Goal: Task Accomplishment & Management: Complete application form

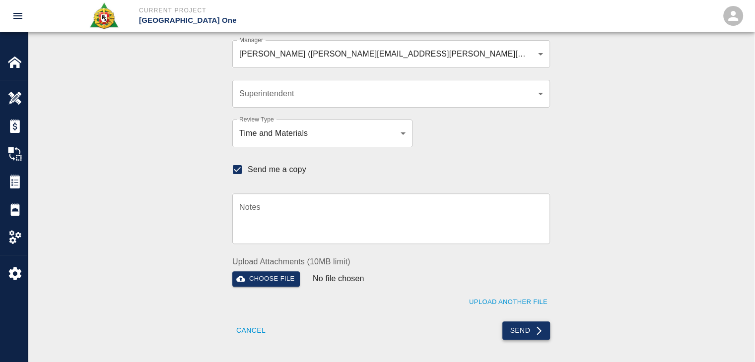
click at [519, 337] on button "Send" at bounding box center [526, 331] width 48 height 18
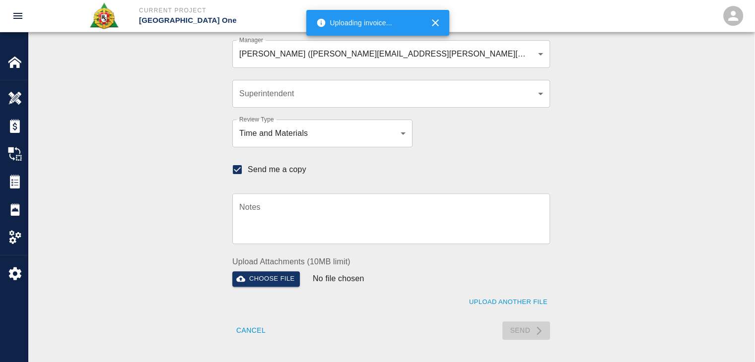
checkbox input "false"
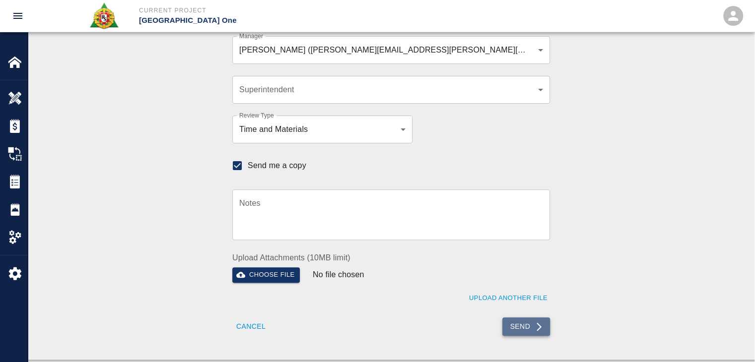
click at [510, 319] on button "Send" at bounding box center [526, 327] width 48 height 18
checkbox input "false"
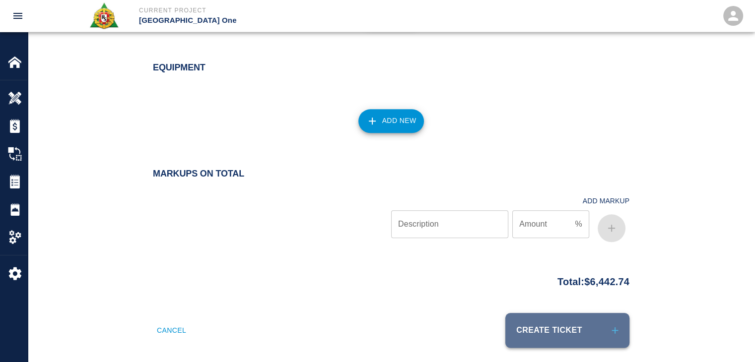
click at [534, 320] on button "Create Ticket" at bounding box center [567, 330] width 124 height 35
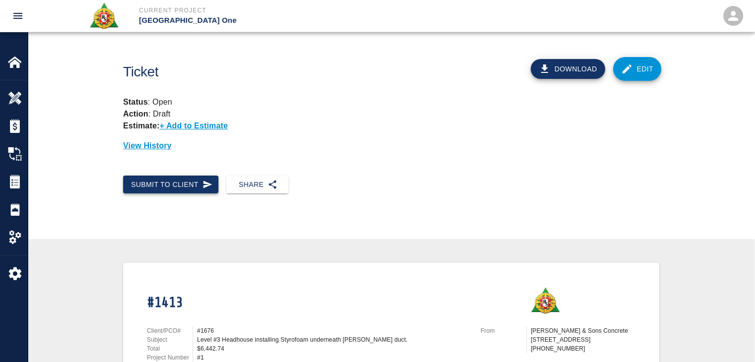
click at [194, 181] on button "Submit to Client" at bounding box center [170, 185] width 95 height 18
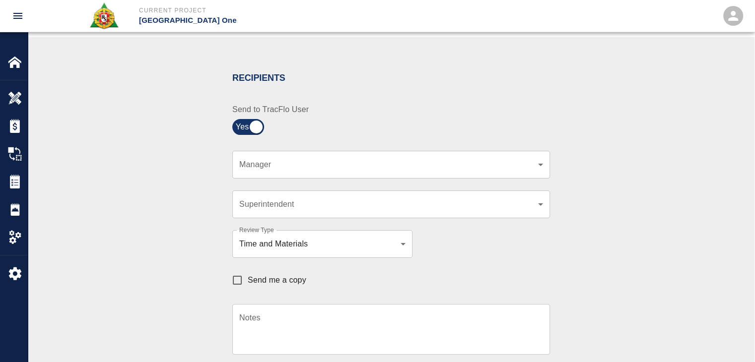
scroll to position [183, 0]
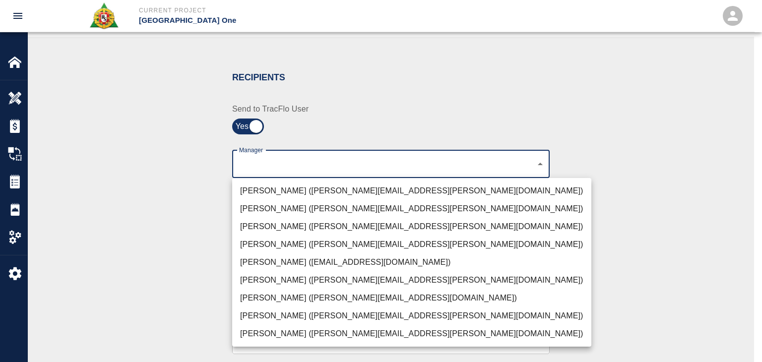
click at [272, 186] on li "[PERSON_NAME] ([PERSON_NAME][EMAIL_ADDRESS][PERSON_NAME][DOMAIN_NAME])" at bounding box center [411, 191] width 359 height 18
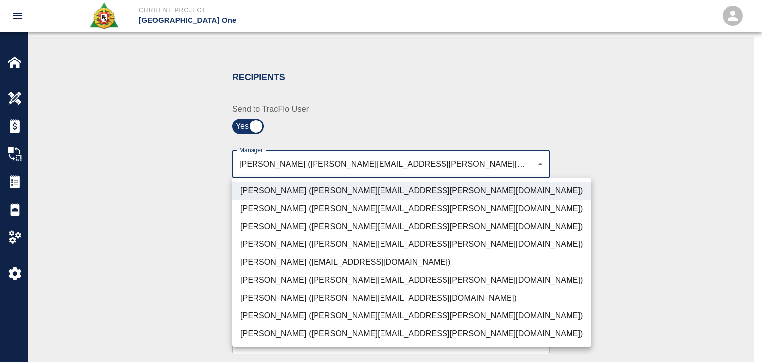
click at [280, 218] on li "[PERSON_NAME] ([PERSON_NAME][EMAIL_ADDRESS][PERSON_NAME][DOMAIN_NAME])" at bounding box center [411, 227] width 359 height 18
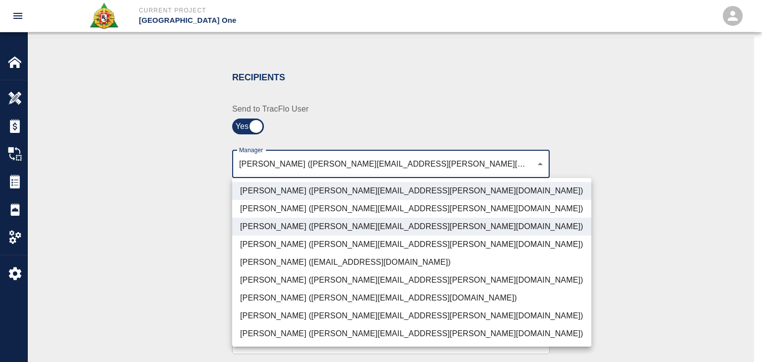
click at [267, 304] on li "[PERSON_NAME] ([PERSON_NAME][EMAIL_ADDRESS][DOMAIN_NAME])" at bounding box center [411, 298] width 359 height 18
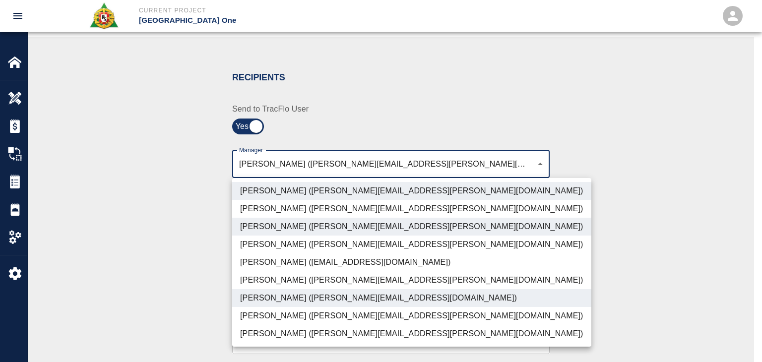
drag, startPoint x: 278, startPoint y: 313, endPoint x: 264, endPoint y: 338, distance: 29.1
click at [264, 338] on li "[PERSON_NAME] ([PERSON_NAME][EMAIL_ADDRESS][PERSON_NAME][DOMAIN_NAME])" at bounding box center [411, 334] width 359 height 18
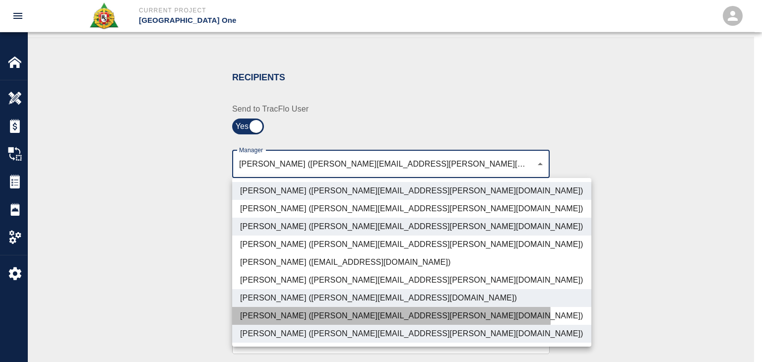
click at [248, 319] on li "[PERSON_NAME] ([PERSON_NAME][EMAIL_ADDRESS][PERSON_NAME][DOMAIN_NAME])" at bounding box center [411, 316] width 359 height 18
type input "ede96749-2565-4a65-a76c-ac2c5448e16e,69d78ca4-8a93-4c72-a988-7271956ccf0b,ad99d…"
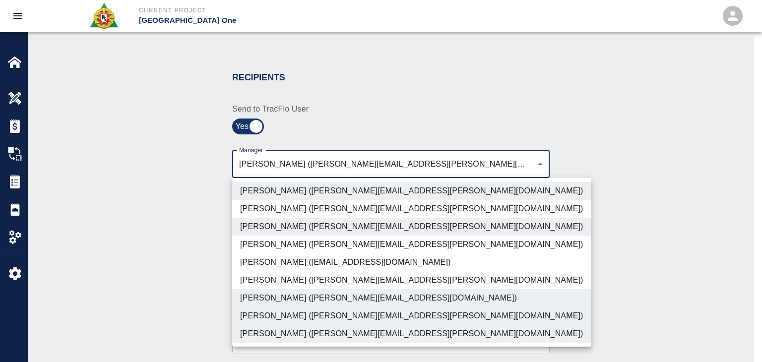
click at [194, 314] on div at bounding box center [381, 181] width 762 height 362
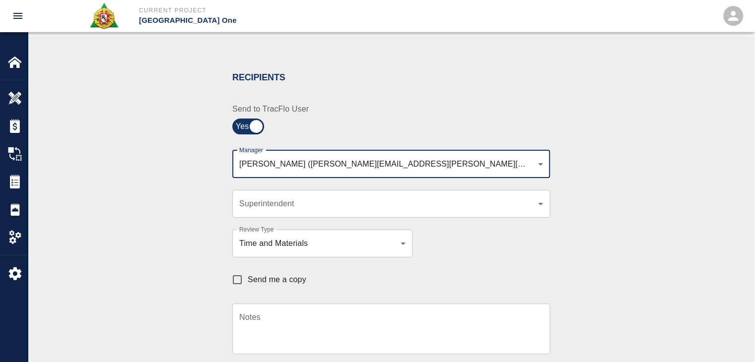
click at [246, 283] on input "Send me a copy" at bounding box center [237, 280] width 21 height 21
checkbox input "true"
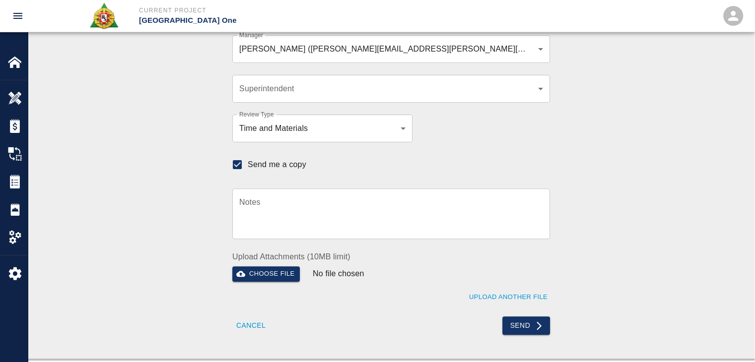
scroll to position [298, 0]
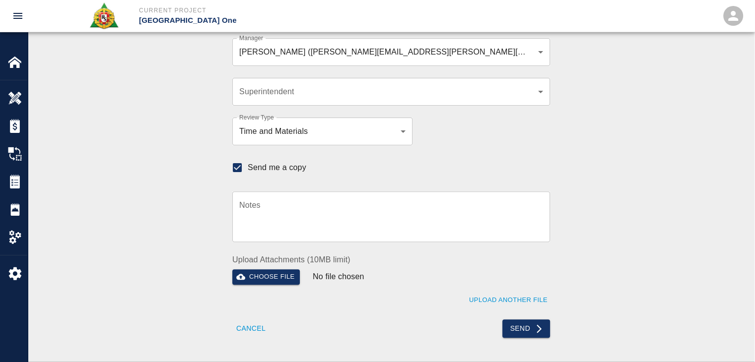
scroll to position [294, 0]
click at [516, 328] on button "Send" at bounding box center [526, 330] width 48 height 18
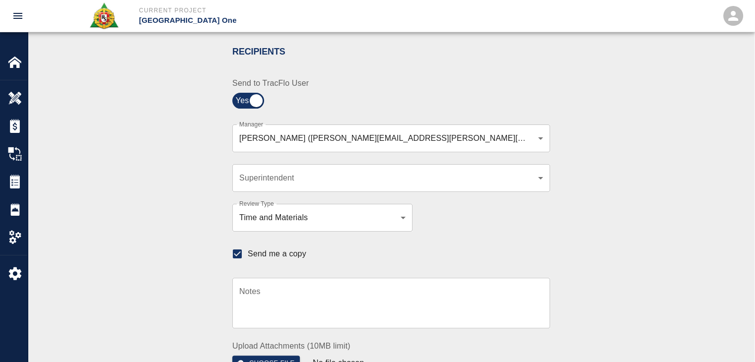
scroll to position [0, 0]
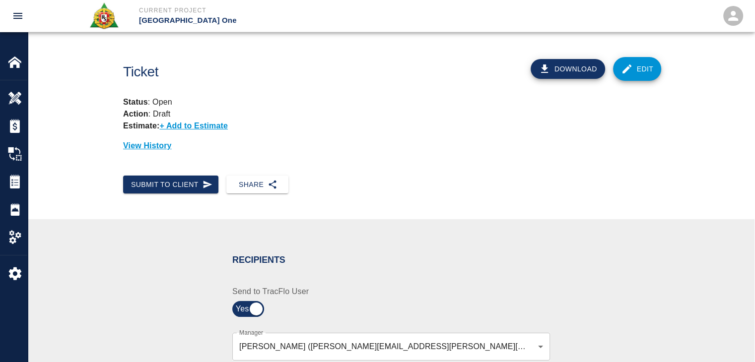
checkbox input "false"
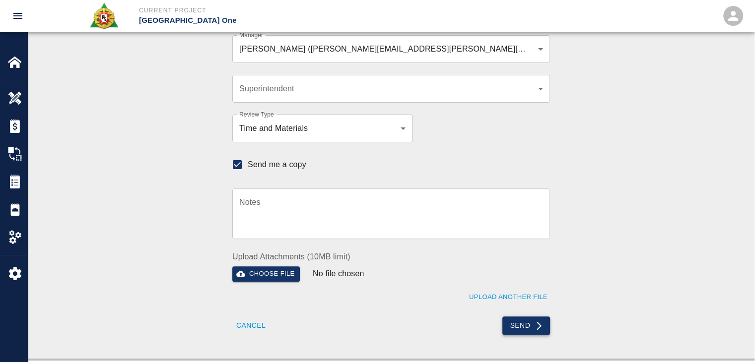
click at [548, 322] on button "Send" at bounding box center [526, 326] width 48 height 18
checkbox input "false"
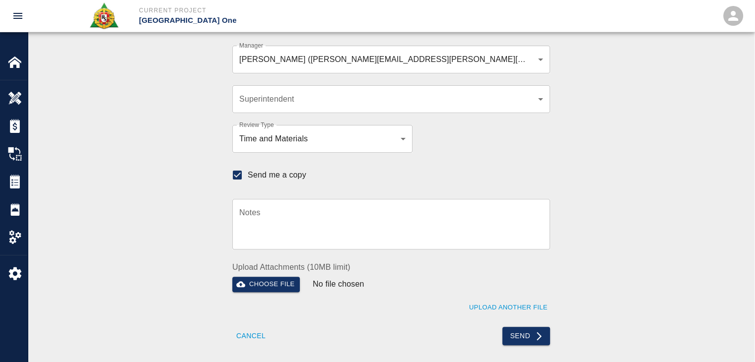
click at [515, 333] on button "Send" at bounding box center [526, 336] width 48 height 18
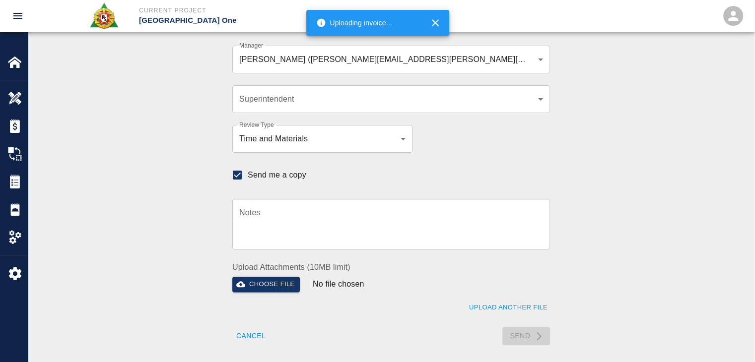
checkbox input "false"
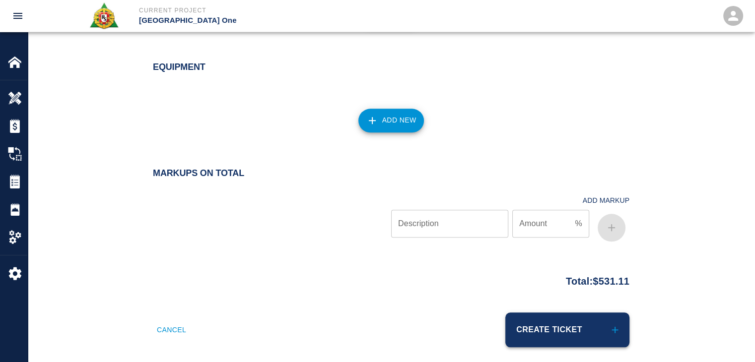
click at [561, 313] on button "Create Ticket" at bounding box center [567, 330] width 124 height 35
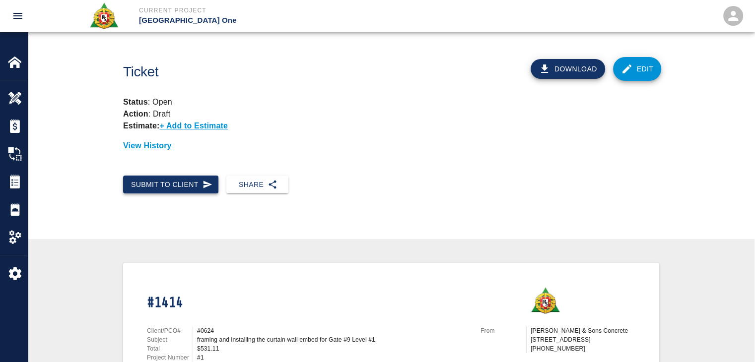
click at [215, 181] on button "Submit to Client" at bounding box center [170, 185] width 95 height 18
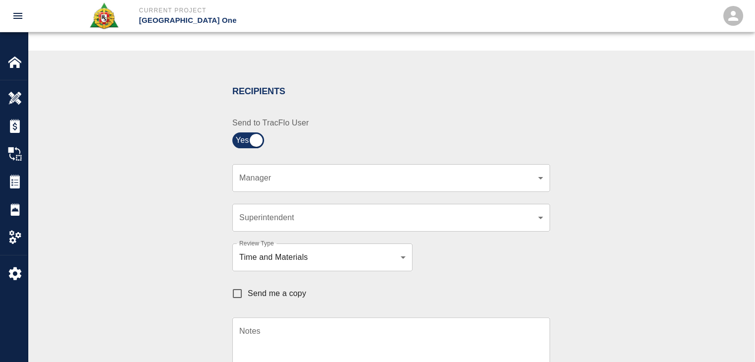
scroll to position [168, 0]
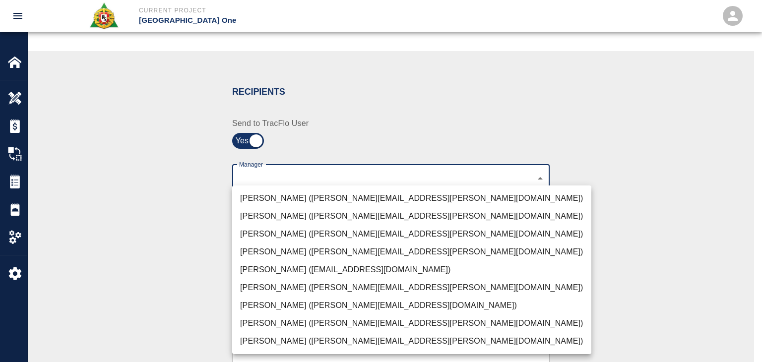
click at [267, 174] on body "Current Project [GEOGRAPHIC_DATA] One Home JFK Terminal One Overview Estimates …" at bounding box center [381, 13] width 762 height 362
click at [288, 195] on li "[PERSON_NAME] ([PERSON_NAME][EMAIL_ADDRESS][PERSON_NAME][DOMAIN_NAME])" at bounding box center [411, 199] width 359 height 18
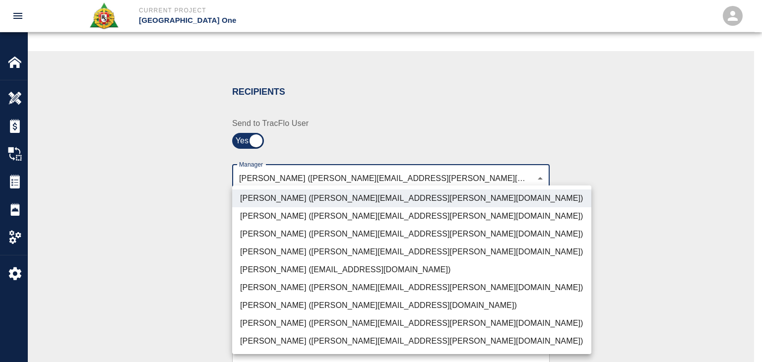
click at [308, 235] on li "[PERSON_NAME] ([PERSON_NAME][EMAIL_ADDRESS][PERSON_NAME][DOMAIN_NAME])" at bounding box center [411, 234] width 359 height 18
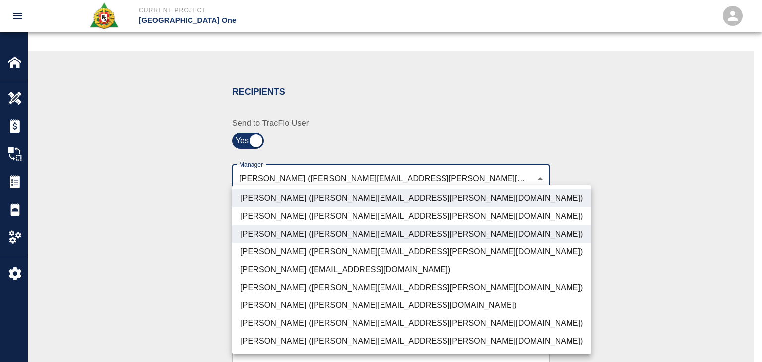
click at [302, 322] on li "Dylan Sims (dylan.sims@aecom.com)" at bounding box center [411, 324] width 359 height 18
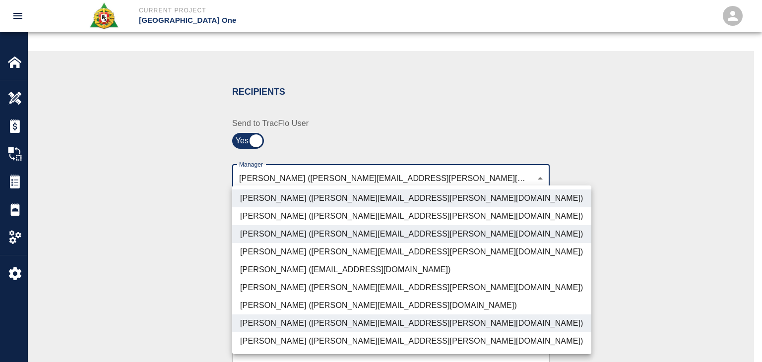
click at [278, 302] on li "Patrick Testino (patrick.testino@aecom.com)" at bounding box center [411, 306] width 359 height 18
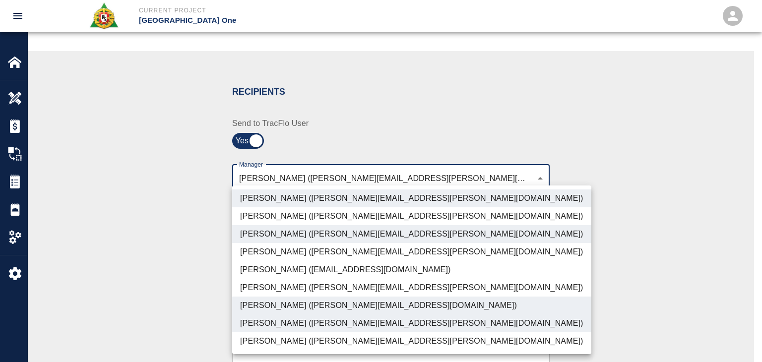
click at [312, 343] on li "Shane Lamay (shane.lamay@aecom.com)" at bounding box center [411, 342] width 359 height 18
type input "ede96749-2565-4a65-a76c-ac2c5448e16e,69d78ca4-8a93-4c72-a988-7271956ccf0b,b38a7…"
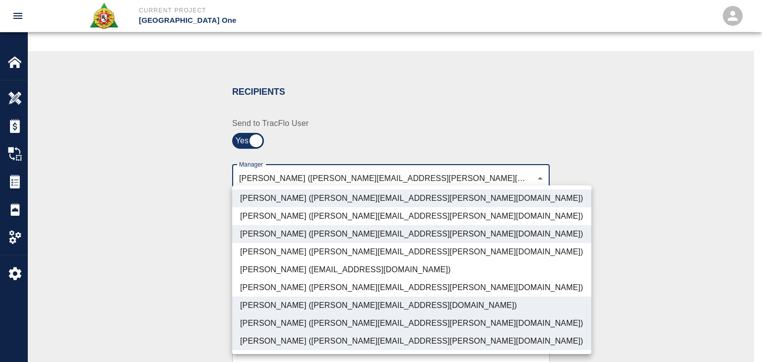
click at [196, 314] on div at bounding box center [381, 181] width 762 height 362
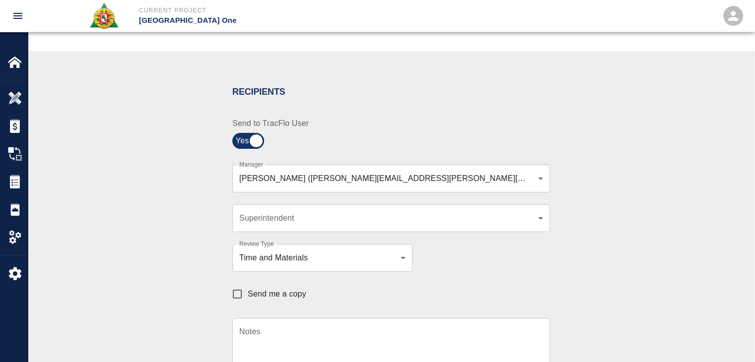
click at [250, 297] on span "Send me a copy" at bounding box center [277, 294] width 59 height 12
click at [248, 297] on input "Send me a copy" at bounding box center [237, 294] width 21 height 21
checkbox input "true"
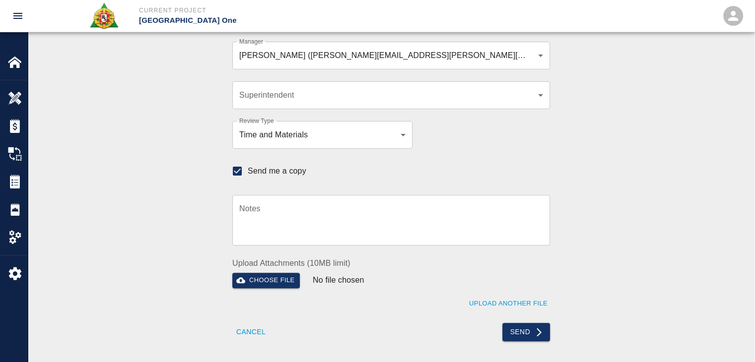
scroll to position [290, 0]
click at [518, 330] on button "Send" at bounding box center [526, 334] width 48 height 18
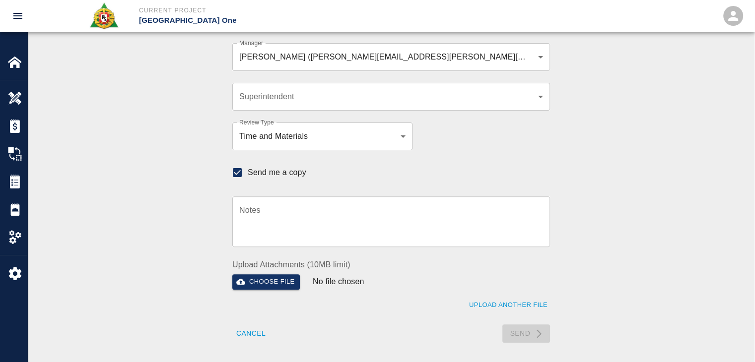
checkbox input "false"
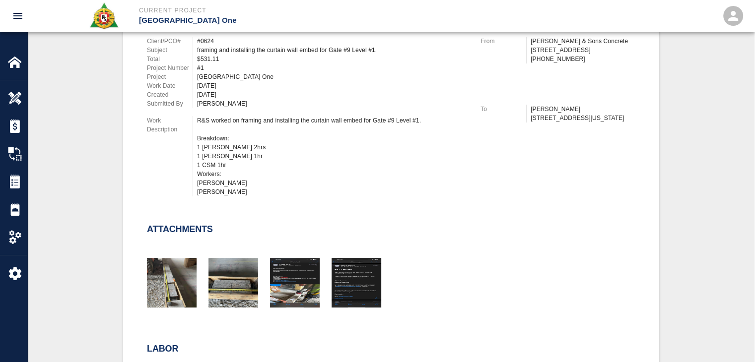
scroll to position [0, 0]
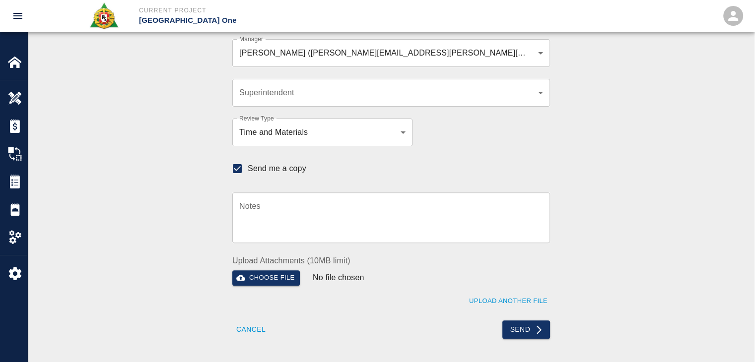
scroll to position [293, 0]
click at [524, 333] on button "Send" at bounding box center [526, 331] width 48 height 18
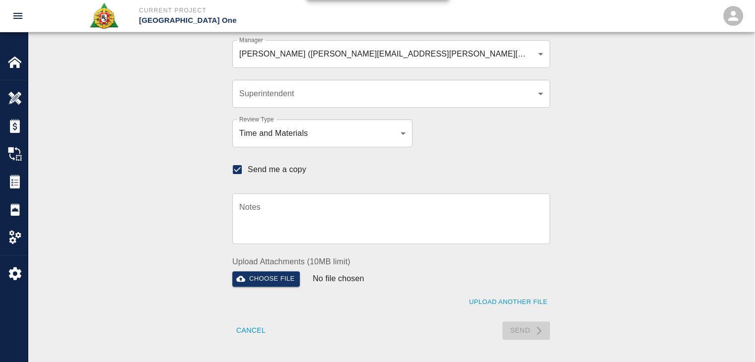
checkbox input "false"
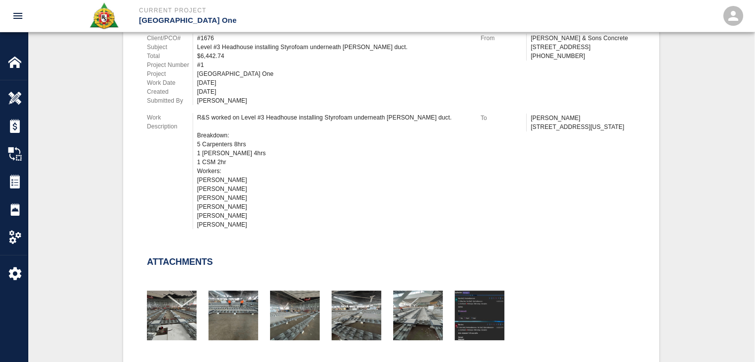
scroll to position [0, 0]
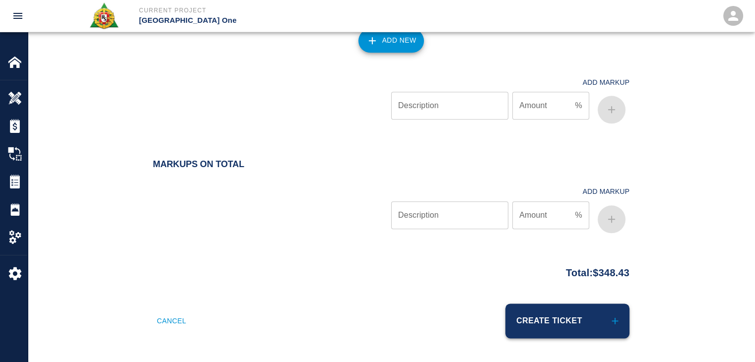
click at [540, 312] on button "Create Ticket" at bounding box center [567, 321] width 124 height 35
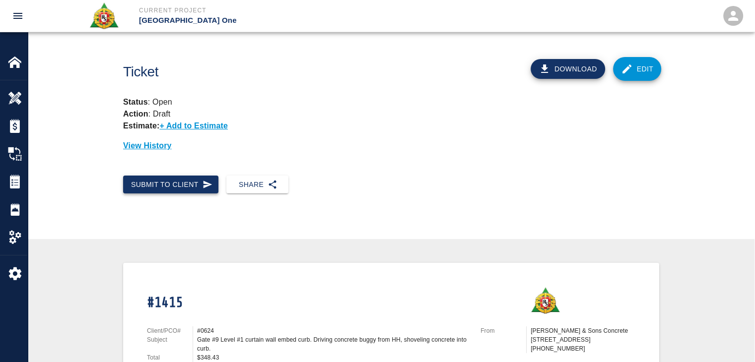
click at [209, 181] on icon "button" at bounding box center [207, 185] width 10 height 10
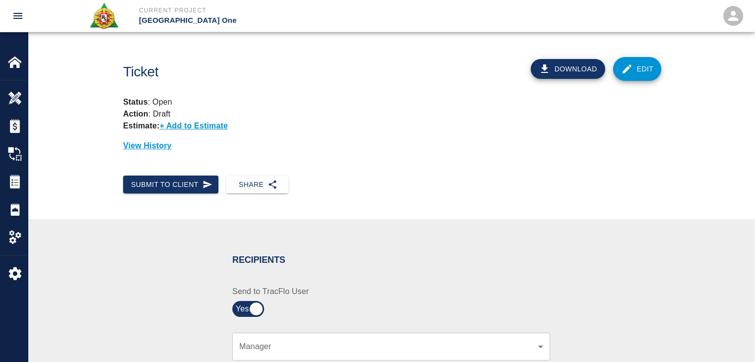
scroll to position [160, 0]
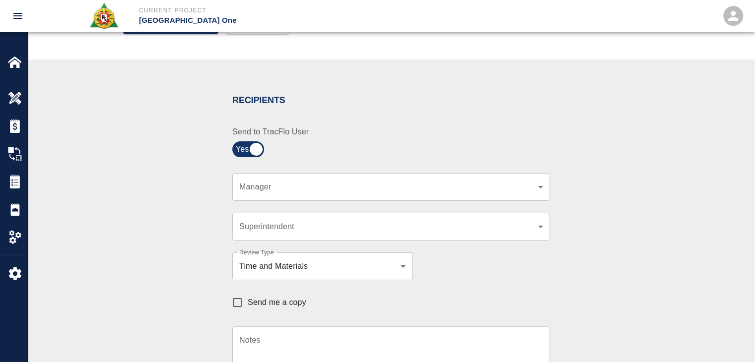
click at [298, 182] on body "Current Project JFK Terminal One Home JFK Terminal One Overview Estimates Chang…" at bounding box center [377, 21] width 755 height 362
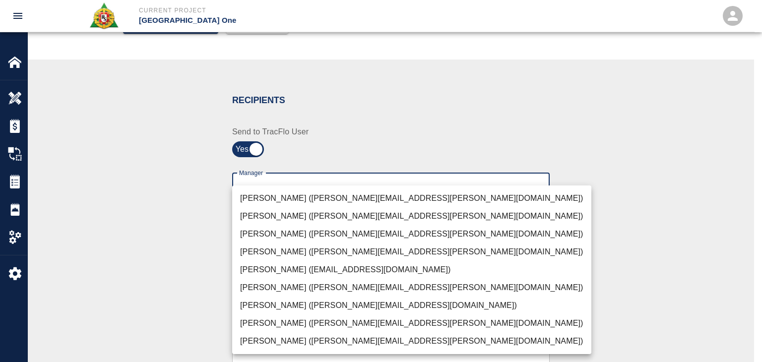
click at [305, 200] on li "Peter Hardecker (peter.hardecker@aecom.com)" at bounding box center [411, 199] width 359 height 18
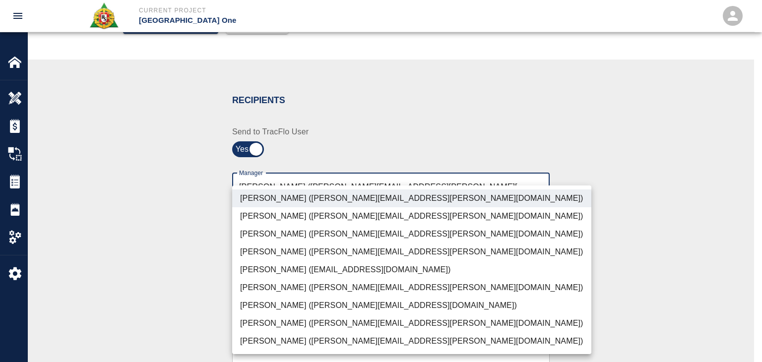
click at [295, 235] on li "[PERSON_NAME] ([PERSON_NAME][EMAIL_ADDRESS][PERSON_NAME][DOMAIN_NAME])" at bounding box center [411, 234] width 359 height 18
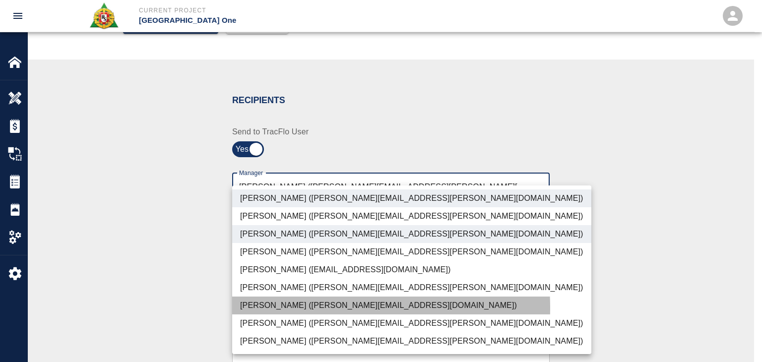
drag, startPoint x: 271, startPoint y: 338, endPoint x: 252, endPoint y: 309, distance: 35.8
click at [252, 309] on li "[PERSON_NAME] ([PERSON_NAME][EMAIL_ADDRESS][DOMAIN_NAME])" at bounding box center [411, 306] width 359 height 18
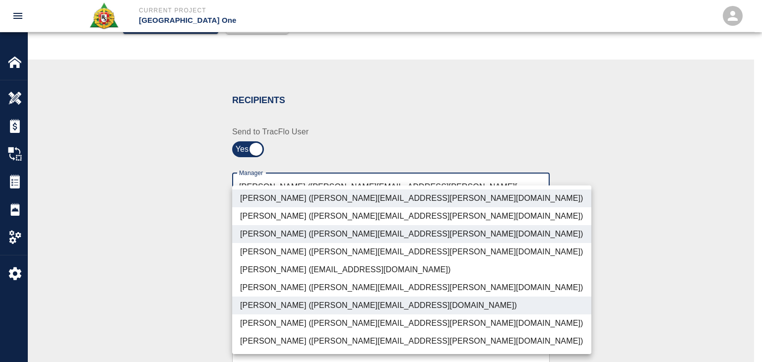
click at [261, 327] on li "[PERSON_NAME] ([PERSON_NAME][EMAIL_ADDRESS][PERSON_NAME][DOMAIN_NAME])" at bounding box center [411, 324] width 359 height 18
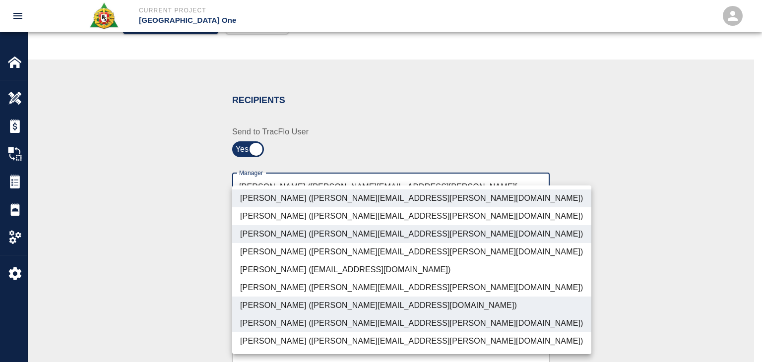
click at [269, 340] on li "[PERSON_NAME] ([PERSON_NAME][EMAIL_ADDRESS][PERSON_NAME][DOMAIN_NAME])" at bounding box center [411, 342] width 359 height 18
type input "ede96749-2565-4a65-a76c-ac2c5448e16e,69d78ca4-8a93-4c72-a988-7271956ccf0b,ad99d…"
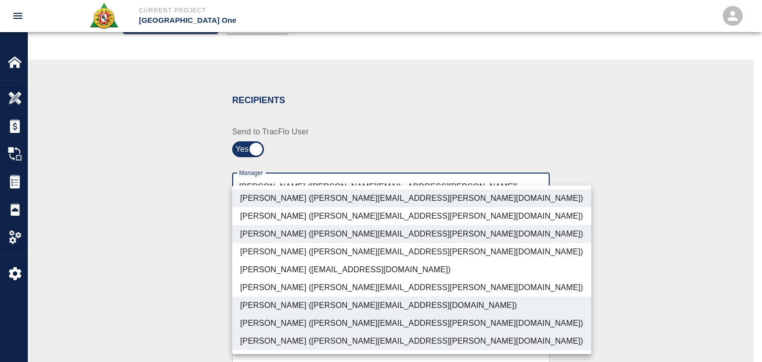
click at [173, 316] on div at bounding box center [381, 181] width 762 height 362
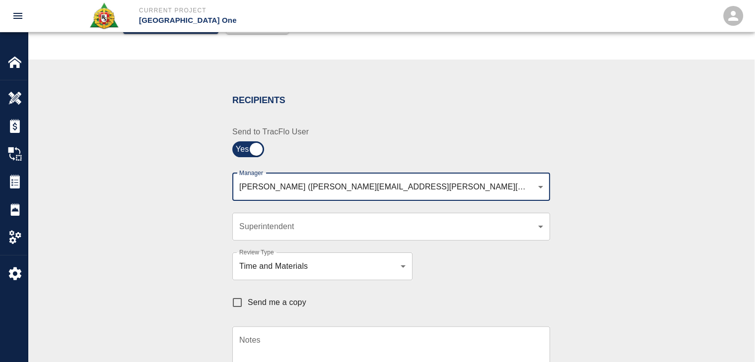
click at [263, 304] on span "Send me a copy" at bounding box center [277, 303] width 59 height 12
click at [248, 304] on input "Send me a copy" at bounding box center [237, 302] width 21 height 21
checkbox input "true"
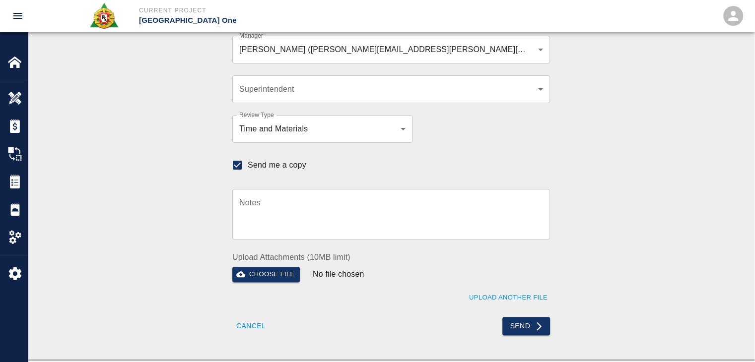
scroll to position [297, 0]
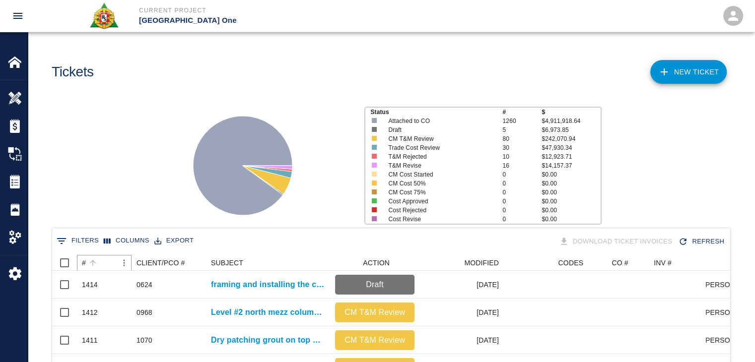
click at [96, 268] on button "Sort" at bounding box center [93, 263] width 14 height 14
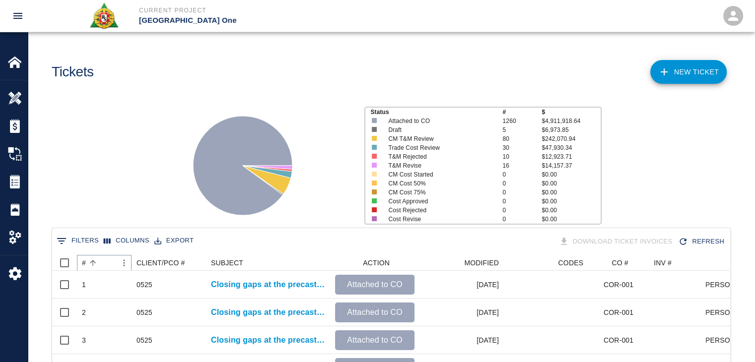
click at [96, 268] on button "Sort" at bounding box center [93, 263] width 14 height 14
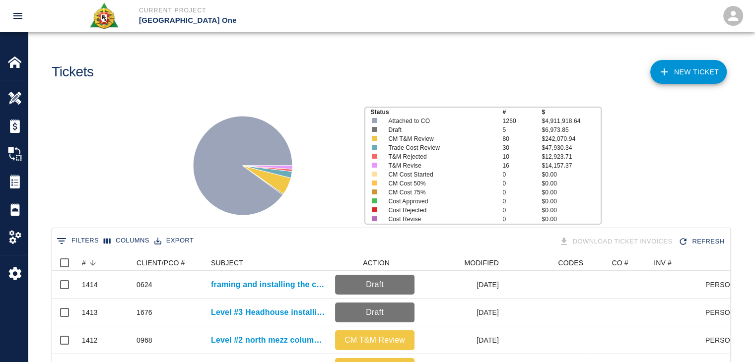
click at [105, 177] on div "Status # $ Attached to CO 1260 $4,911,918.64 Draft 5 $6,973.85 CM T&M Review 80…" at bounding box center [387, 162] width 735 height 132
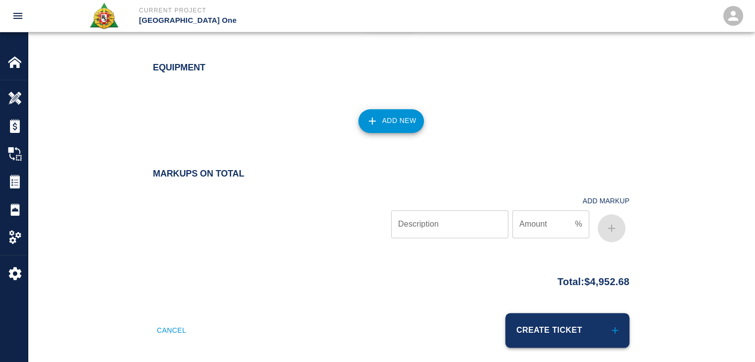
scroll to position [34, 0]
click at [596, 326] on button "Create Ticket" at bounding box center [567, 330] width 124 height 35
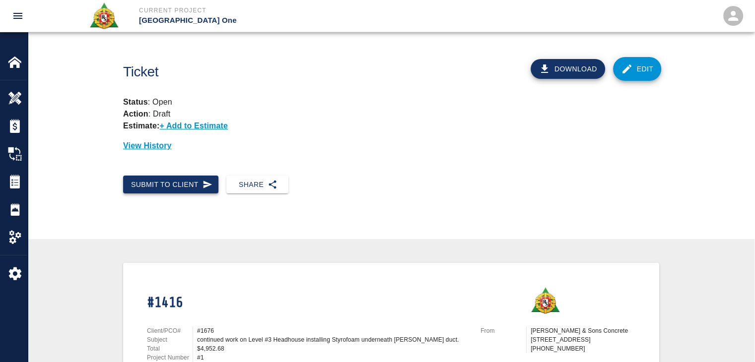
click at [173, 188] on button "Submit to Client" at bounding box center [170, 185] width 95 height 18
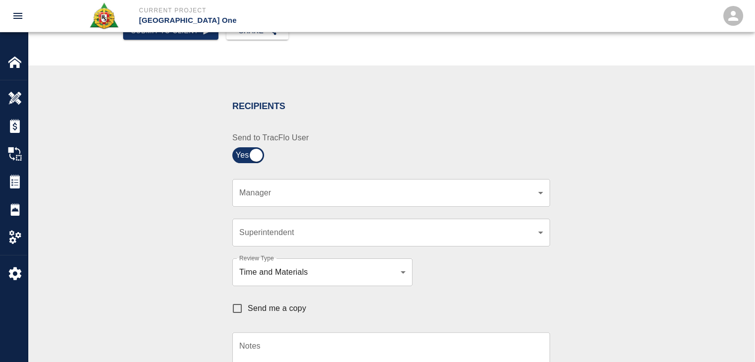
scroll to position [154, 0]
click at [280, 196] on body "Current Project [GEOGRAPHIC_DATA] One Home JFK Terminal One Overview Estimates …" at bounding box center [377, 27] width 755 height 362
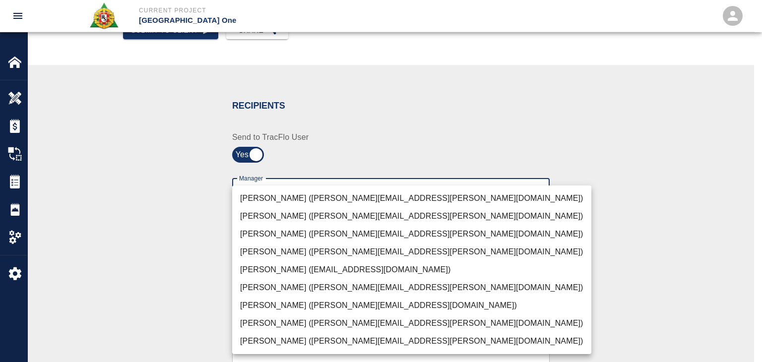
click at [288, 201] on li "[PERSON_NAME] ([PERSON_NAME][EMAIL_ADDRESS][PERSON_NAME][DOMAIN_NAME])" at bounding box center [411, 199] width 359 height 18
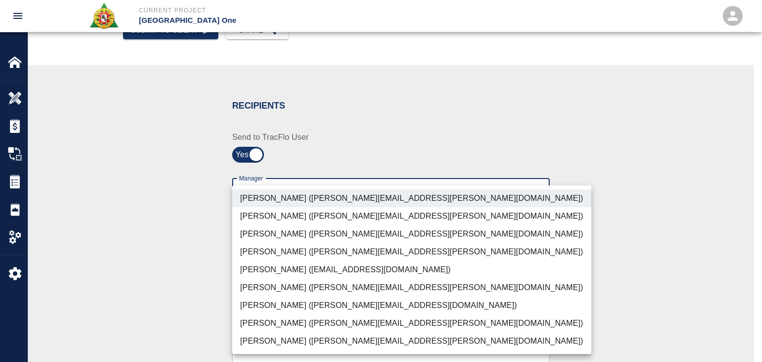
click at [273, 230] on li "[PERSON_NAME] ([PERSON_NAME][EMAIL_ADDRESS][PERSON_NAME][DOMAIN_NAME])" at bounding box center [411, 234] width 359 height 18
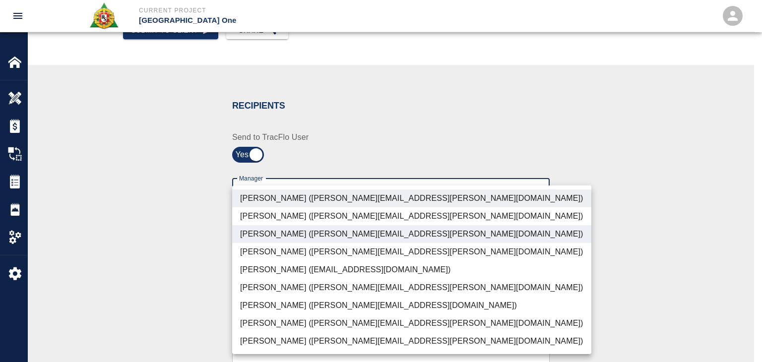
click at [258, 336] on li "[PERSON_NAME] ([PERSON_NAME][EMAIL_ADDRESS][PERSON_NAME][DOMAIN_NAME])" at bounding box center [411, 342] width 359 height 18
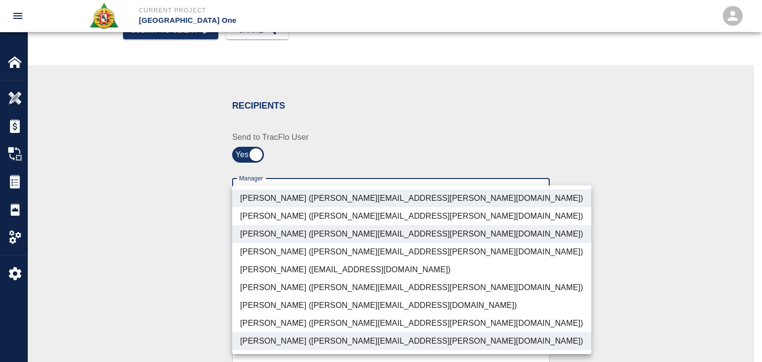
click at [247, 307] on li "[PERSON_NAME] ([PERSON_NAME][EMAIL_ADDRESS][DOMAIN_NAME])" at bounding box center [411, 306] width 359 height 18
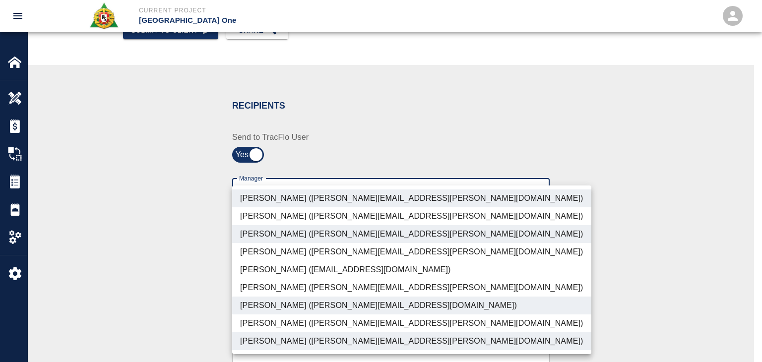
click at [264, 323] on li "[PERSON_NAME] ([PERSON_NAME][EMAIL_ADDRESS][PERSON_NAME][DOMAIN_NAME])" at bounding box center [411, 324] width 359 height 18
type input "ede96749-2565-4a65-a76c-ac2c5448e16e,69d78ca4-8a93-4c72-a988-7271956ccf0b,c39cc…"
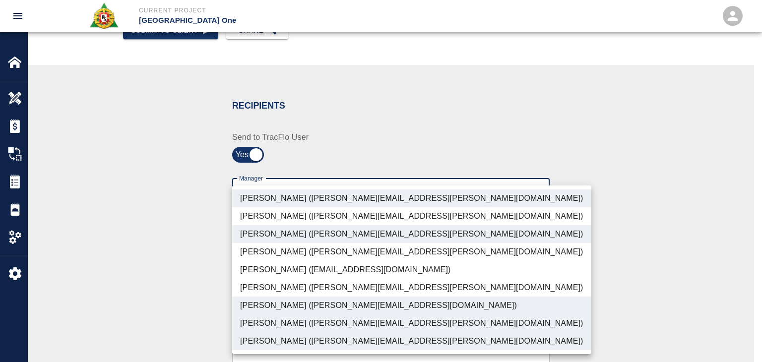
click at [182, 315] on div at bounding box center [381, 181] width 762 height 362
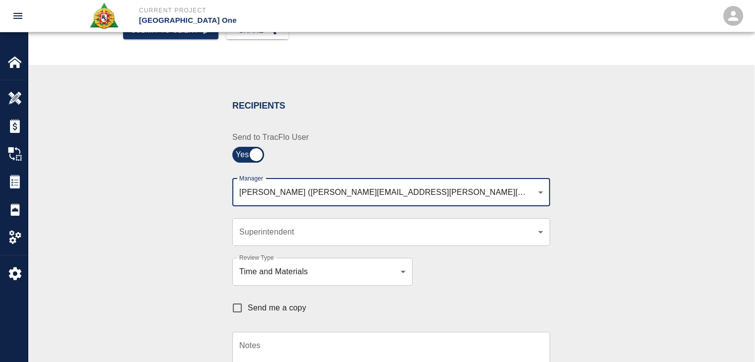
click at [264, 308] on span "Send me a copy" at bounding box center [277, 308] width 59 height 12
click at [248, 308] on input "Send me a copy" at bounding box center [237, 308] width 21 height 21
checkbox input "true"
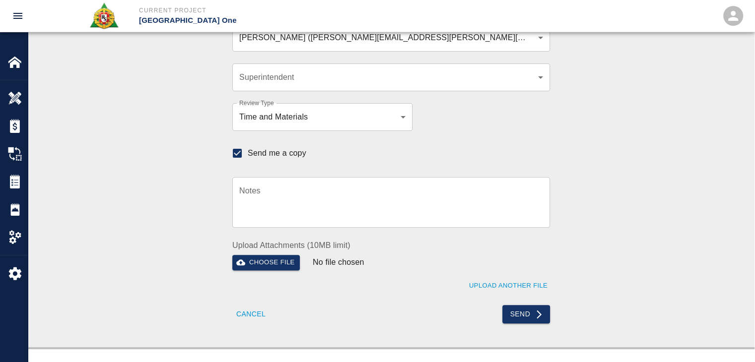
scroll to position [299, 0]
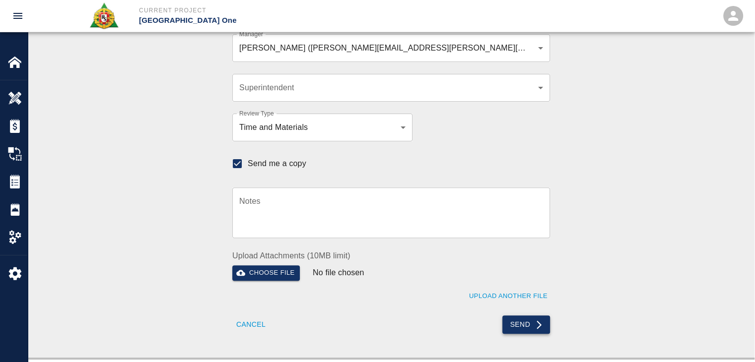
click at [533, 328] on button "Send" at bounding box center [526, 325] width 48 height 18
checkbox input "false"
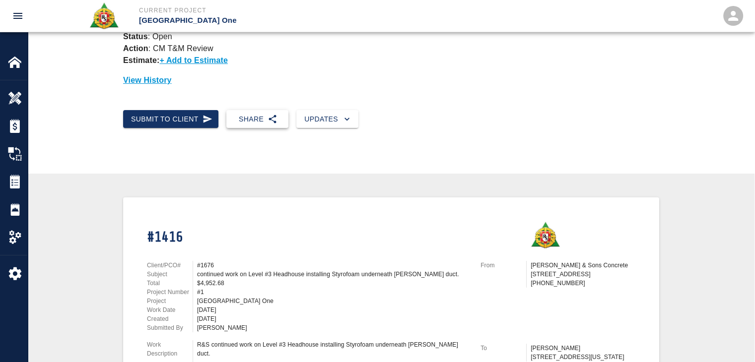
scroll to position [0, 0]
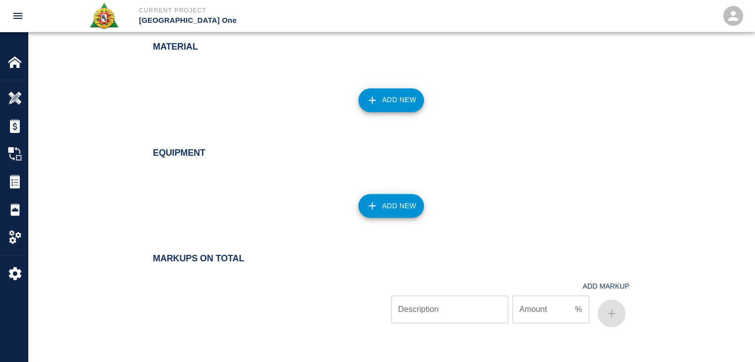
scroll to position [937, 0]
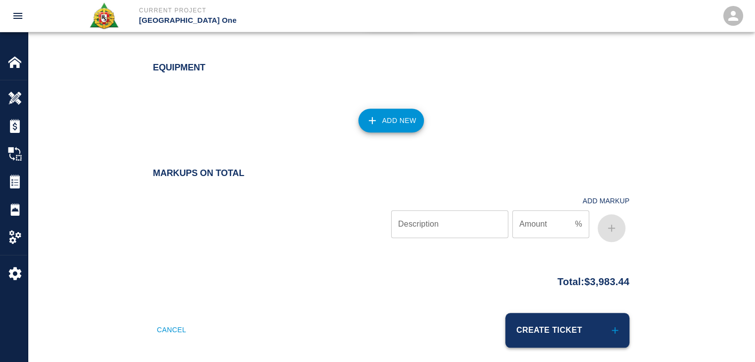
click at [559, 315] on button "Create Ticket" at bounding box center [567, 330] width 124 height 35
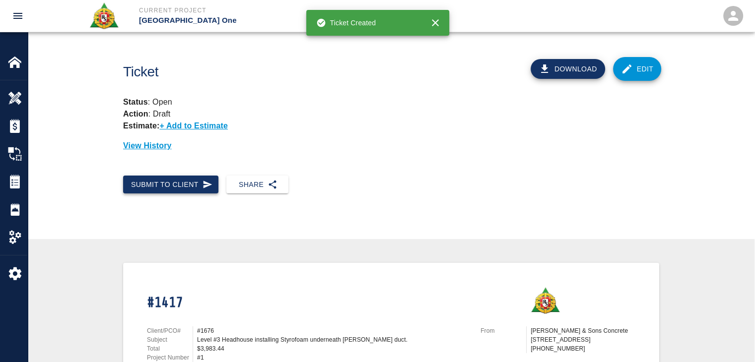
click at [205, 179] on button "Submit to Client" at bounding box center [170, 185] width 95 height 18
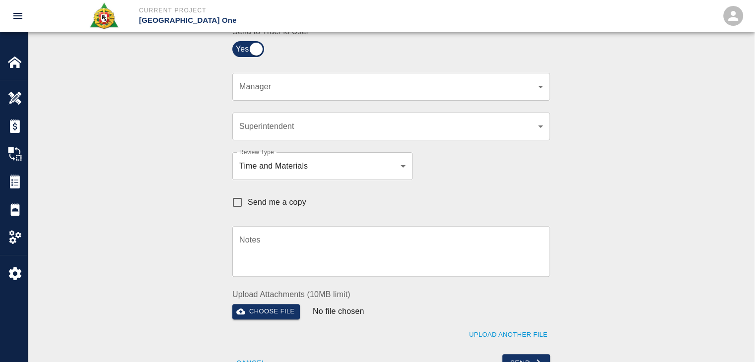
scroll to position [260, 0]
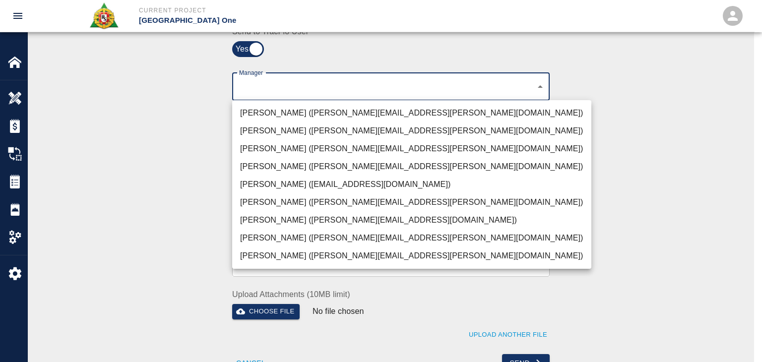
click at [294, 113] on li "[PERSON_NAME] ([PERSON_NAME][EMAIL_ADDRESS][PERSON_NAME][DOMAIN_NAME])" at bounding box center [411, 113] width 359 height 18
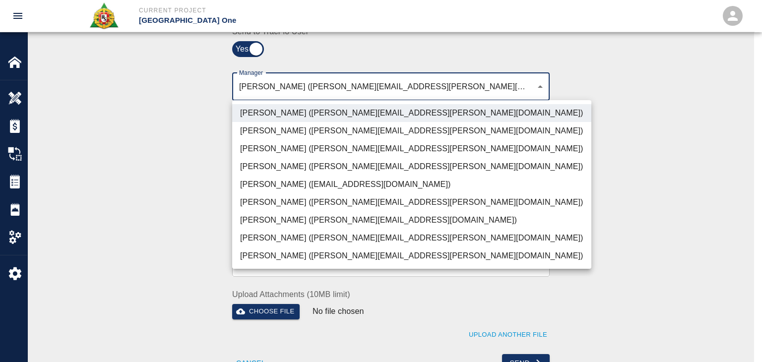
click at [299, 141] on li "[PERSON_NAME] ([PERSON_NAME][EMAIL_ADDRESS][PERSON_NAME][DOMAIN_NAME])" at bounding box center [411, 149] width 359 height 18
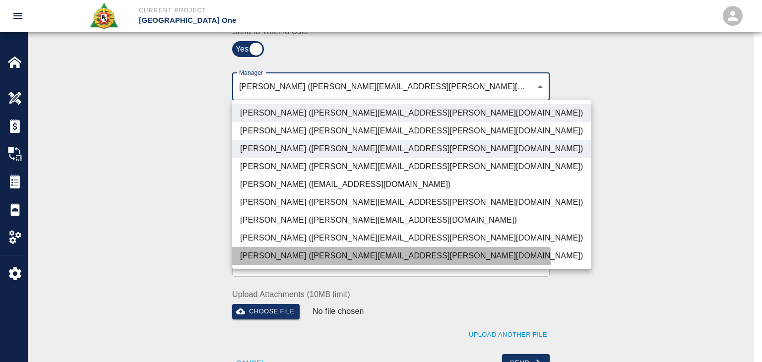
click at [285, 260] on li "[PERSON_NAME] ([PERSON_NAME][EMAIL_ADDRESS][PERSON_NAME][DOMAIN_NAME])" at bounding box center [411, 256] width 359 height 18
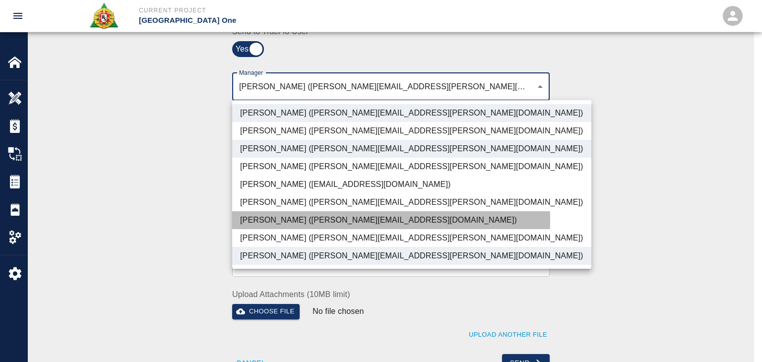
click at [264, 220] on li "Patrick Testino (patrick.testino@aecom.com)" at bounding box center [411, 220] width 359 height 18
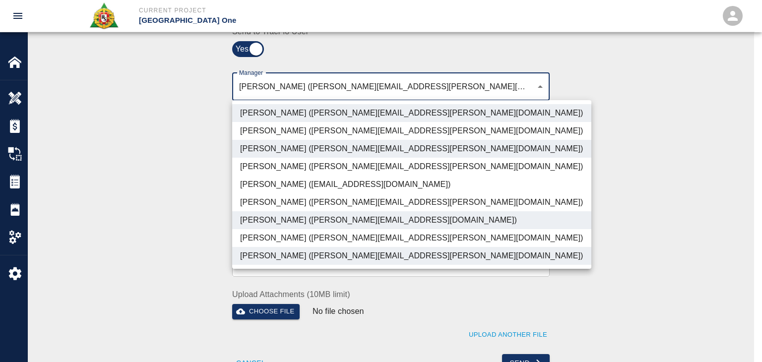
click at [277, 236] on li "Dylan Sims (dylan.sims@aecom.com)" at bounding box center [411, 238] width 359 height 18
type input "ede96749-2565-4a65-a76c-ac2c5448e16e,69d78ca4-8a93-4c72-a988-7271956ccf0b,c39cc…"
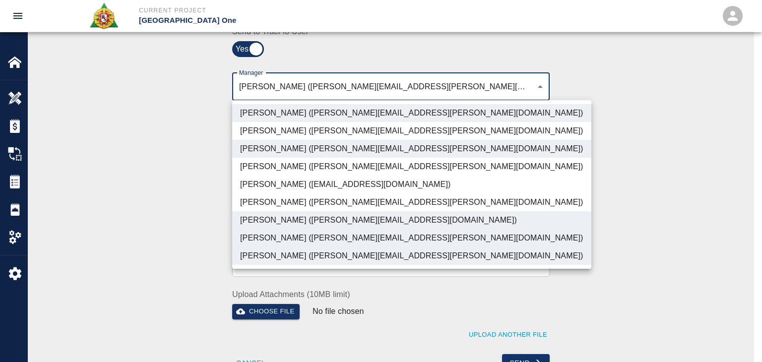
click at [181, 229] on div at bounding box center [381, 181] width 762 height 362
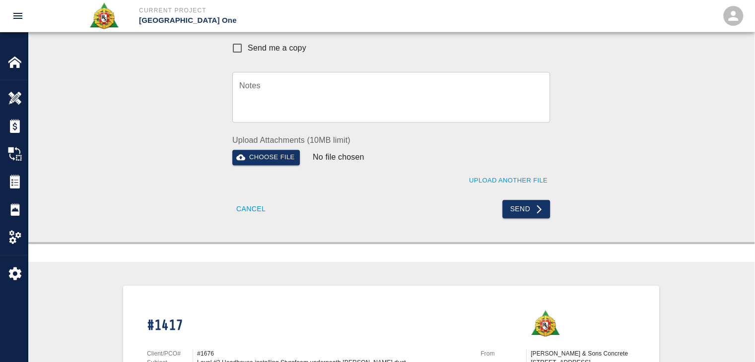
scroll to position [413, 0]
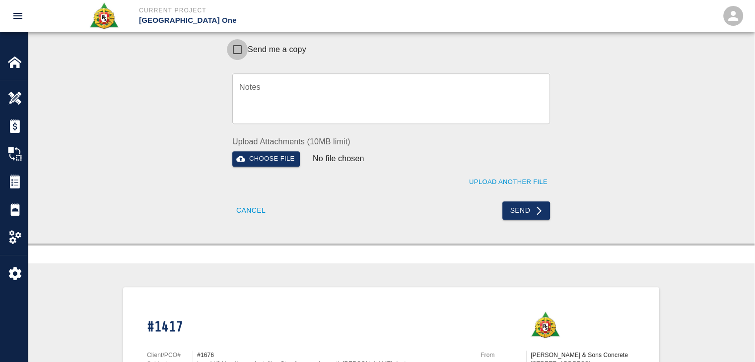
click at [235, 54] on input "Send me a copy" at bounding box center [237, 49] width 21 height 21
checkbox input "true"
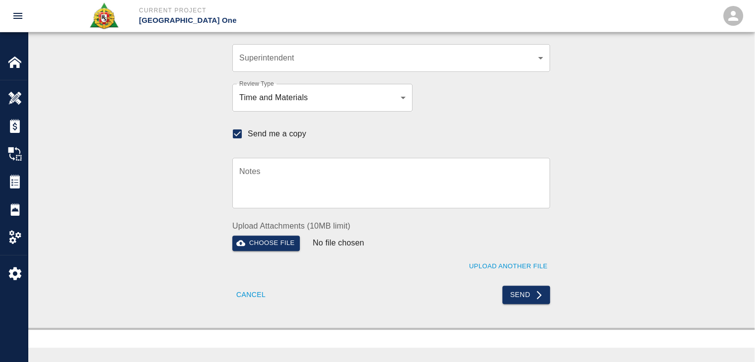
scroll to position [107, 0]
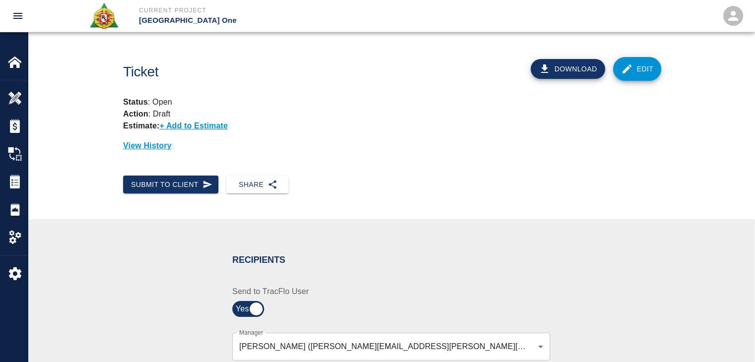
click at [632, 65] on icon at bounding box center [627, 69] width 12 height 12
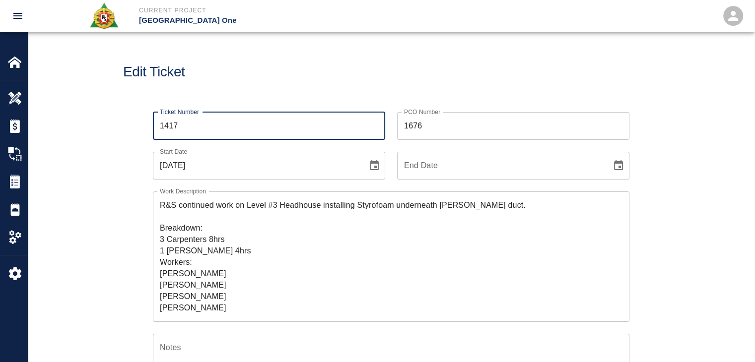
click at [189, 132] on input "1417" at bounding box center [269, 126] width 232 height 28
type input "1418"
click at [253, 45] on div "Edit Ticket" at bounding box center [391, 72] width 727 height 80
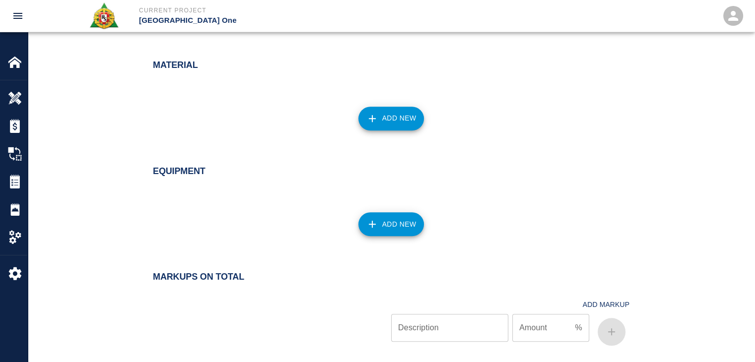
scroll to position [937, 0]
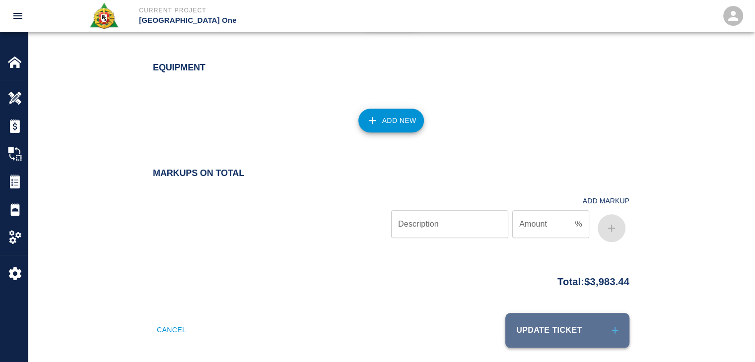
drag, startPoint x: 540, startPoint y: 315, endPoint x: 533, endPoint y: 319, distance: 8.2
click at [533, 319] on button "Update Ticket" at bounding box center [567, 330] width 124 height 35
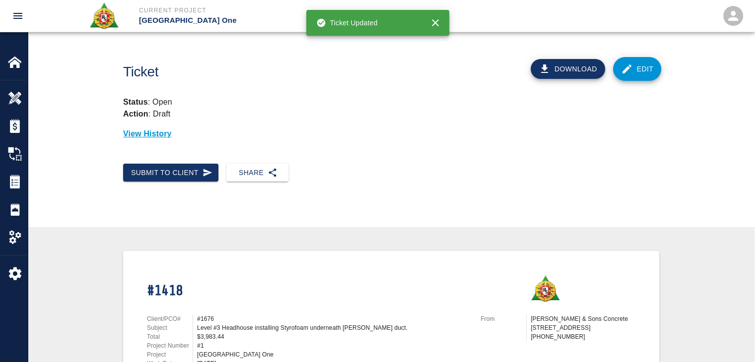
click at [629, 76] on link "Edit" at bounding box center [637, 69] width 49 height 24
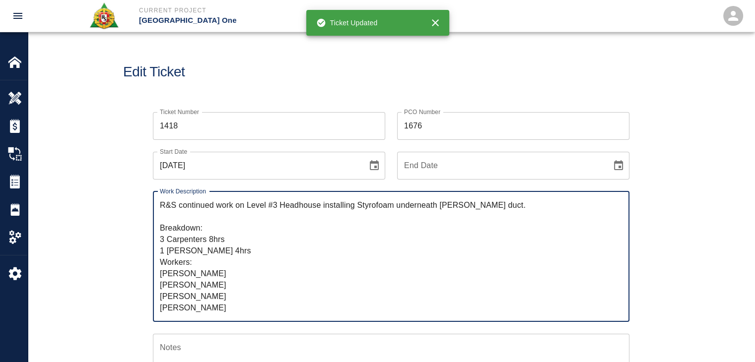
click at [285, 94] on div "Edit Ticket" at bounding box center [391, 72] width 727 height 80
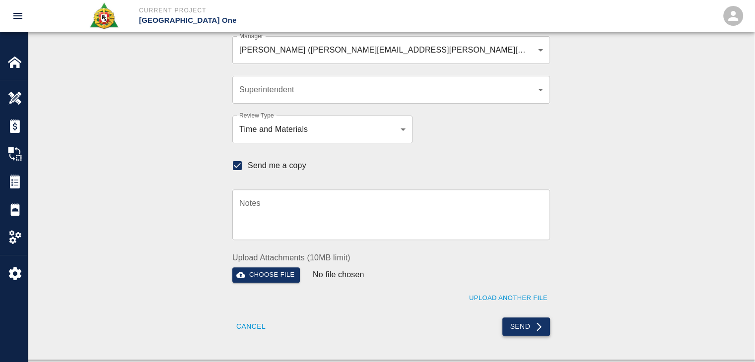
click at [519, 328] on button "Send" at bounding box center [526, 327] width 48 height 18
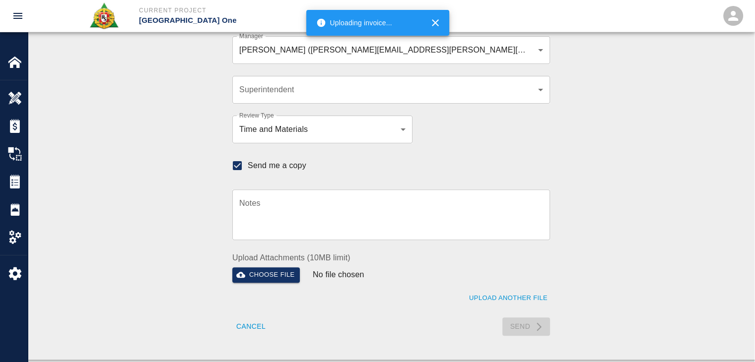
checkbox input "false"
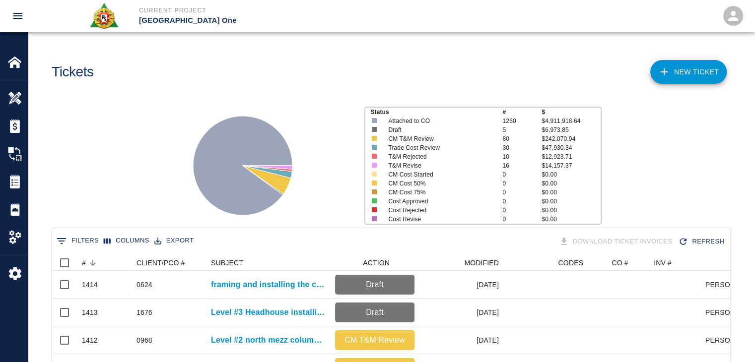
scroll to position [572, 671]
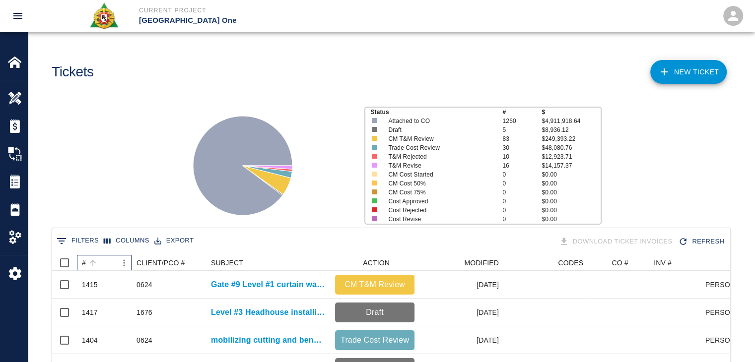
click at [105, 260] on div "#" at bounding box center [99, 263] width 35 height 16
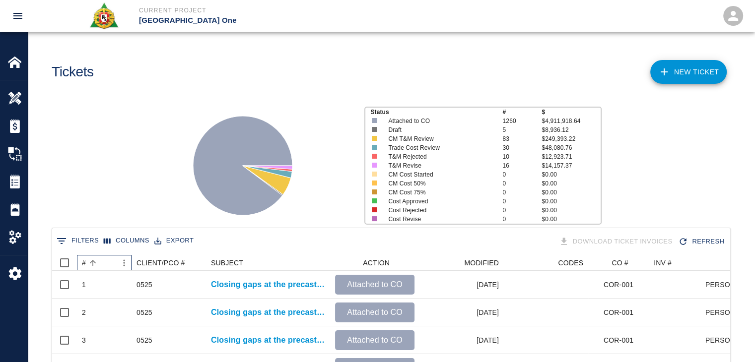
click at [105, 260] on div "#" at bounding box center [99, 263] width 35 height 16
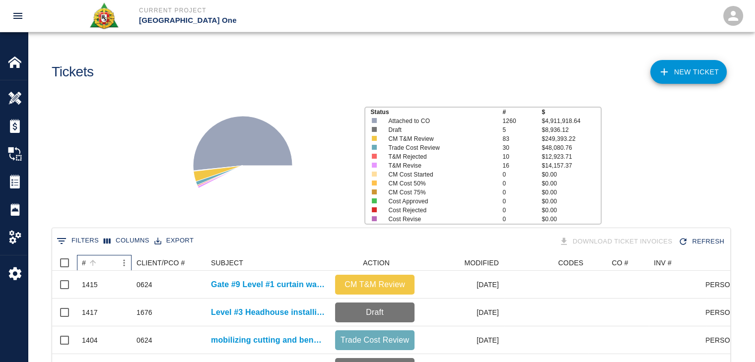
click at [107, 261] on div "#" at bounding box center [99, 263] width 35 height 16
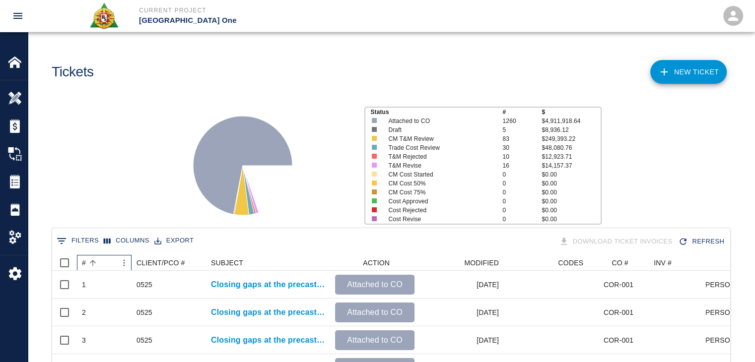
click at [107, 261] on div "#" at bounding box center [99, 263] width 35 height 16
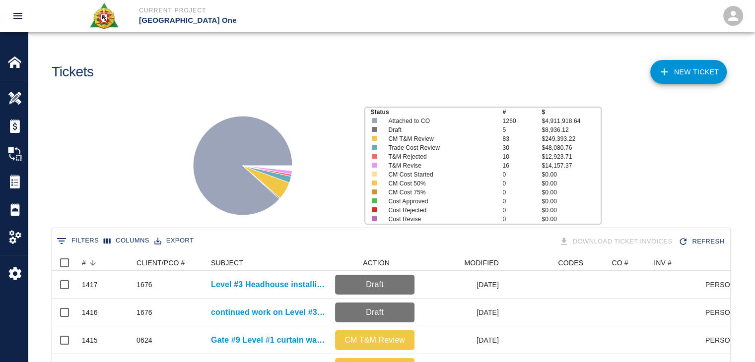
click at [93, 201] on div "Status # $ Attached to CO 1260 $4,911,918.64 Draft 5 $8,936.12 CM T&M Review 83…" at bounding box center [387, 162] width 735 height 132
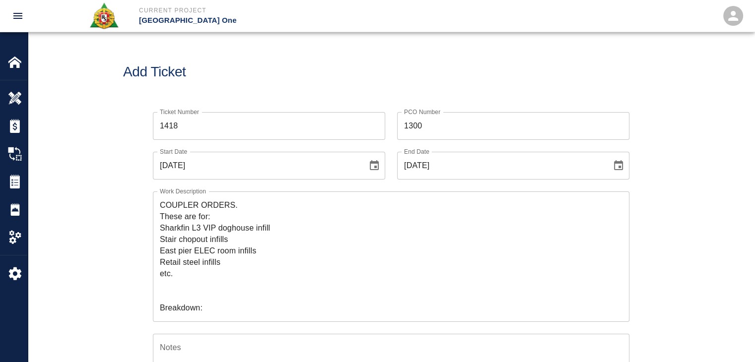
scroll to position [105, 0]
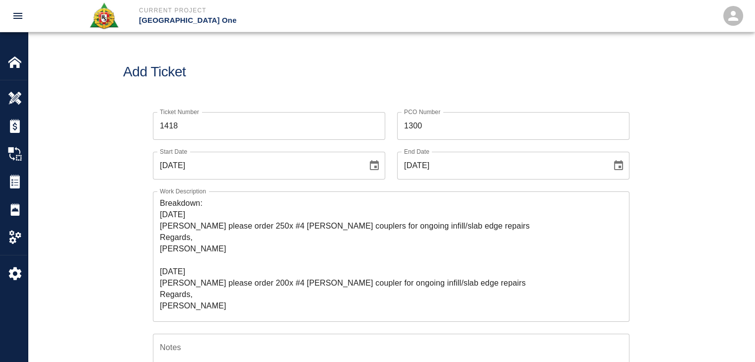
click at [207, 122] on input "1418" at bounding box center [269, 126] width 232 height 28
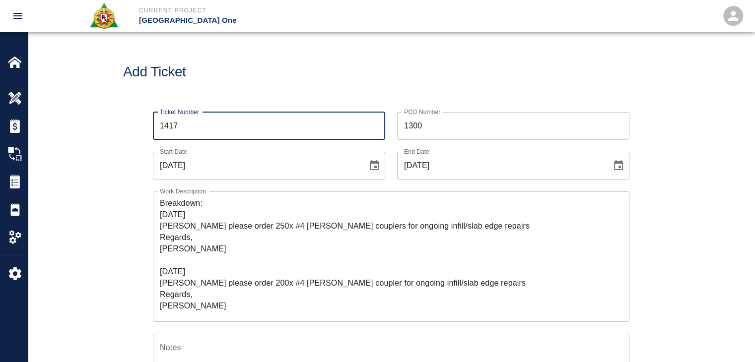
type input "1417"
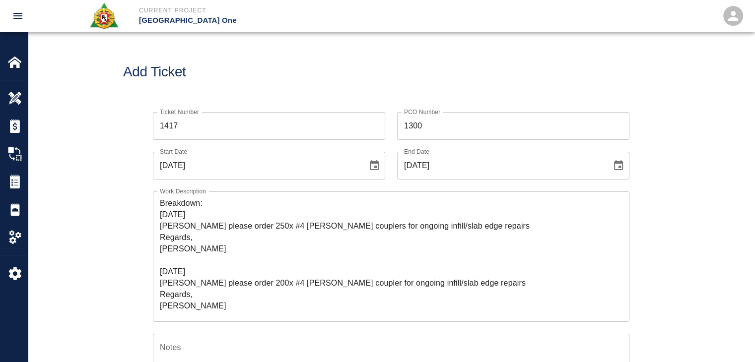
click at [280, 57] on div "Add Ticket" at bounding box center [391, 72] width 727 height 80
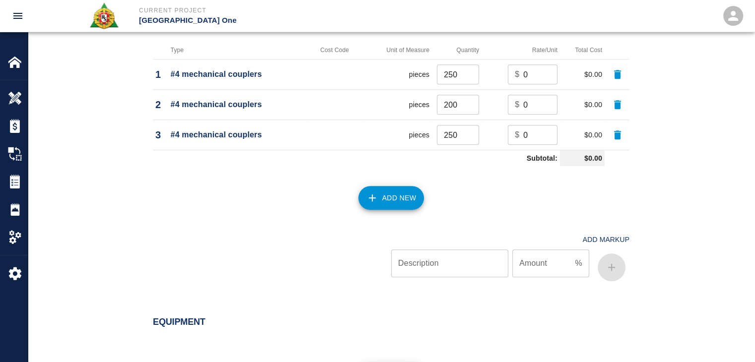
scroll to position [967, 0]
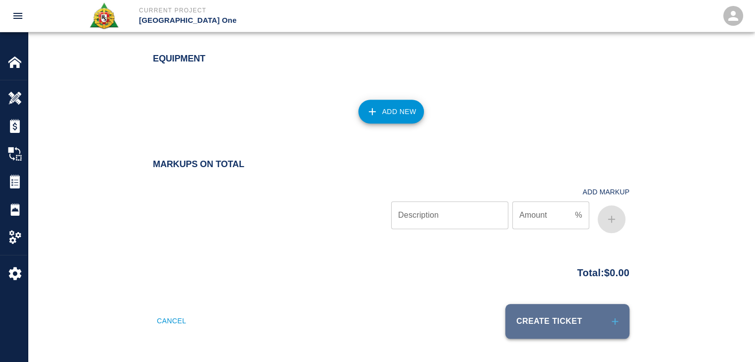
click at [531, 321] on button "Create Ticket" at bounding box center [567, 321] width 124 height 35
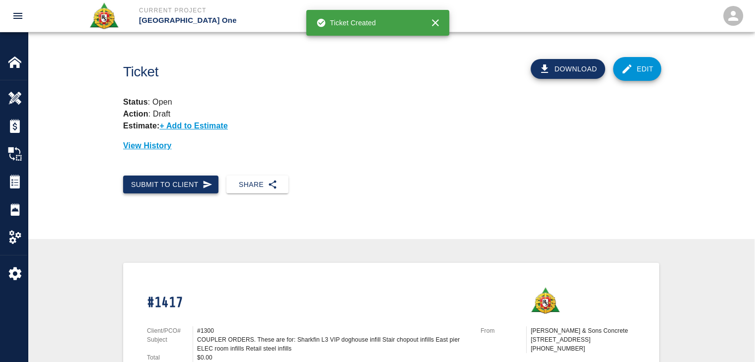
click at [183, 187] on button "Submit to Client" at bounding box center [170, 185] width 95 height 18
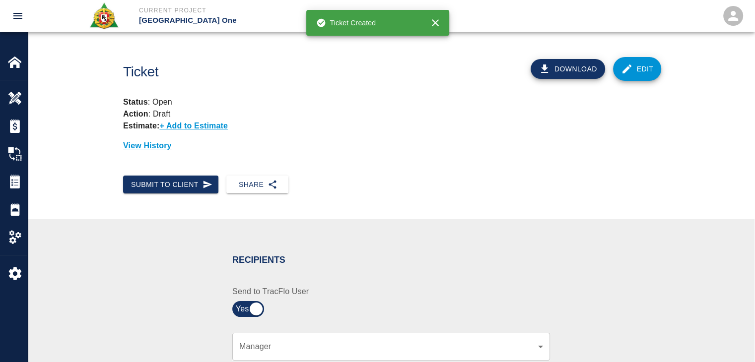
scroll to position [150, 0]
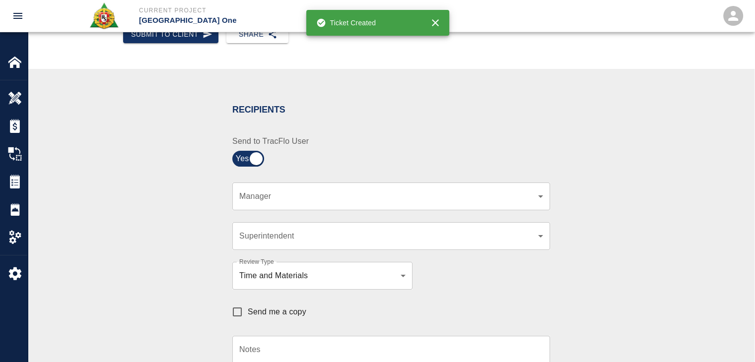
click at [307, 189] on div "​ Manager" at bounding box center [391, 197] width 318 height 28
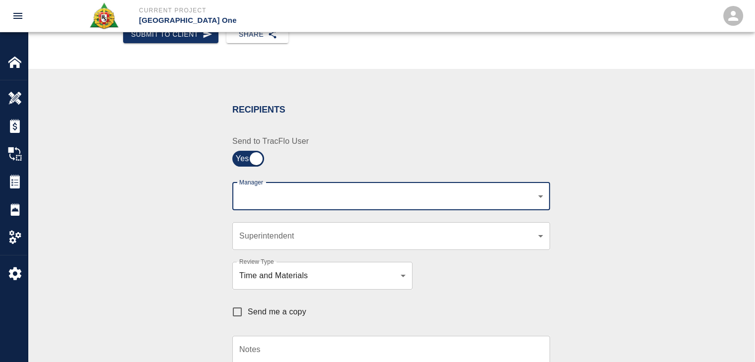
click at [302, 192] on body "Current Project JFK Terminal One Home JFK Terminal One Overview Estimates Chang…" at bounding box center [377, 31] width 755 height 362
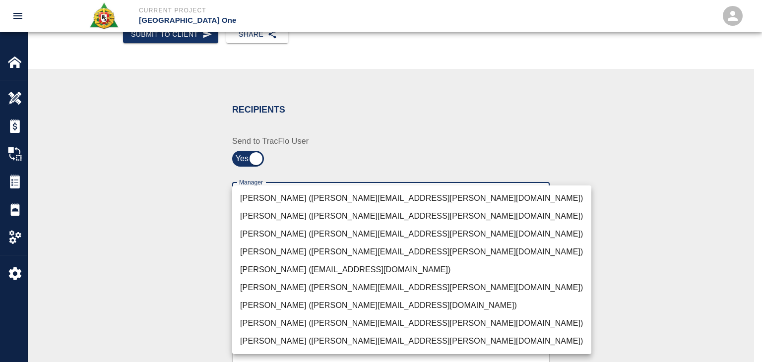
click at [288, 201] on li "Peter Hardecker (peter.hardecker@aecom.com)" at bounding box center [411, 199] width 359 height 18
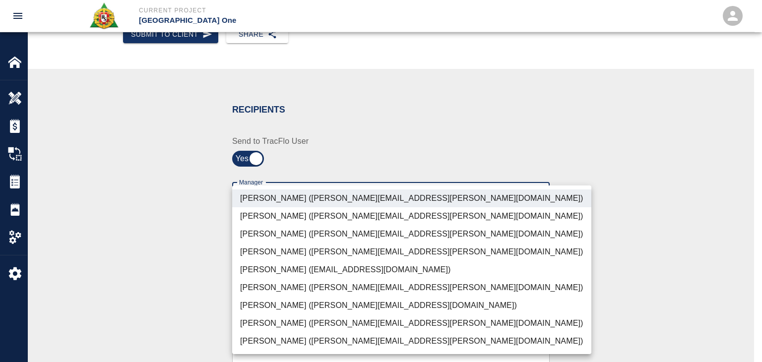
click at [314, 237] on li "Parin Kanani (parin.kanani@aecom.com)" at bounding box center [411, 234] width 359 height 18
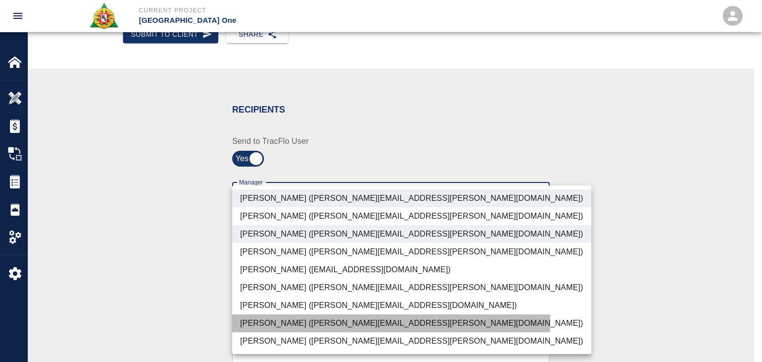
click at [237, 325] on li "Dylan Sims (dylan.sims@aecom.com)" at bounding box center [411, 324] width 359 height 18
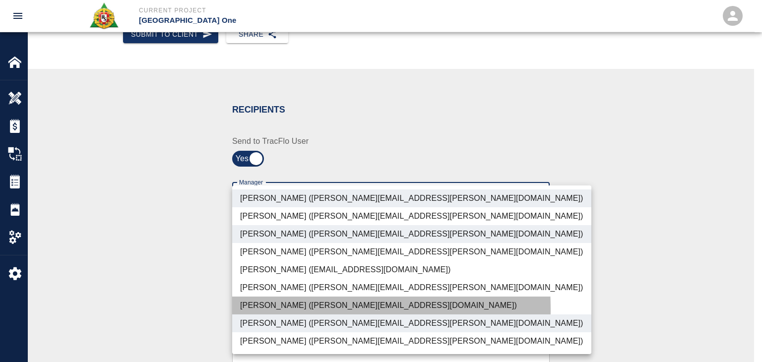
click at [243, 310] on li "Patrick Testino (patrick.testino@aecom.com)" at bounding box center [411, 306] width 359 height 18
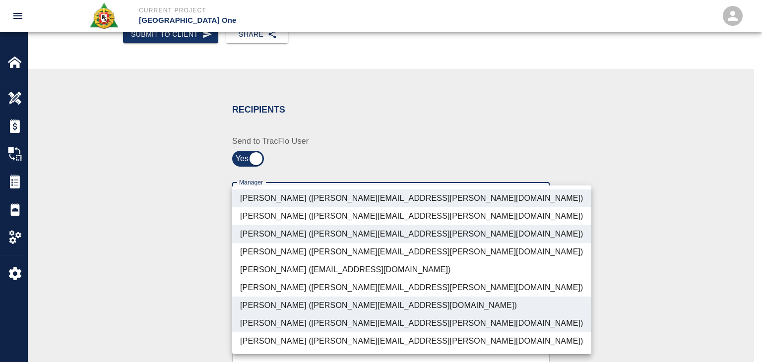
click at [282, 340] on li "Shane Lamay (shane.lamay@aecom.com)" at bounding box center [411, 342] width 359 height 18
type input "ede96749-2565-4a65-a76c-ac2c5448e16e,69d78ca4-8a93-4c72-a988-7271956ccf0b,b38a7…"
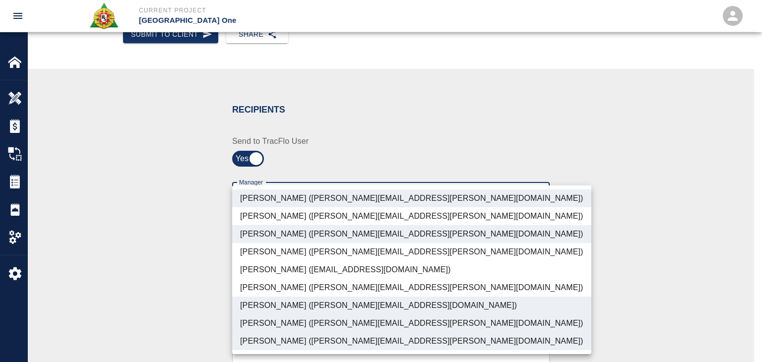
click at [141, 291] on div at bounding box center [381, 181] width 762 height 362
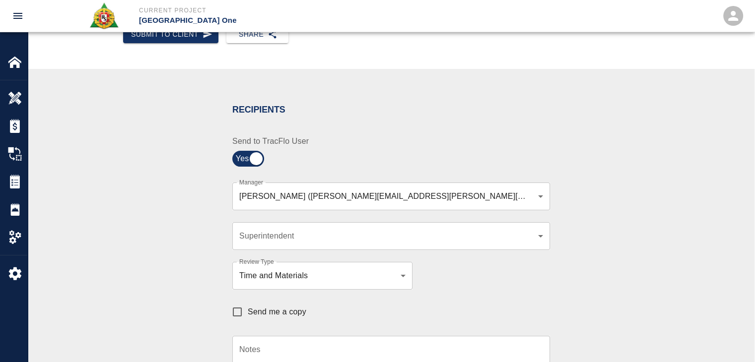
click at [266, 314] on span "Send me a copy" at bounding box center [277, 312] width 59 height 12
click at [248, 314] on input "Send me a copy" at bounding box center [237, 312] width 21 height 21
checkbox input "true"
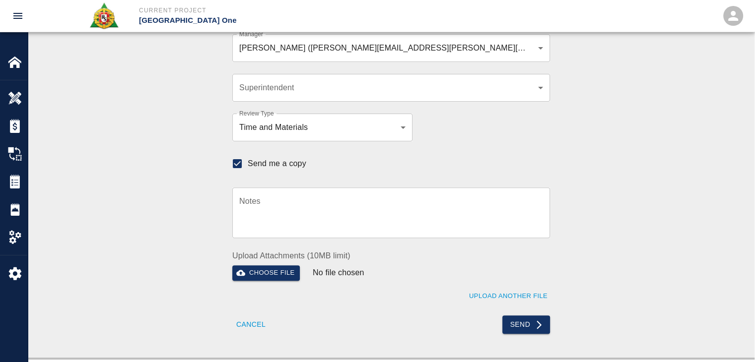
scroll to position [296, 0]
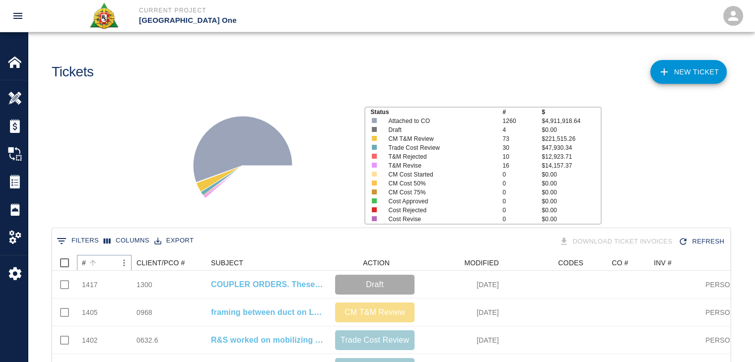
click at [99, 265] on button "Sort" at bounding box center [93, 263] width 14 height 14
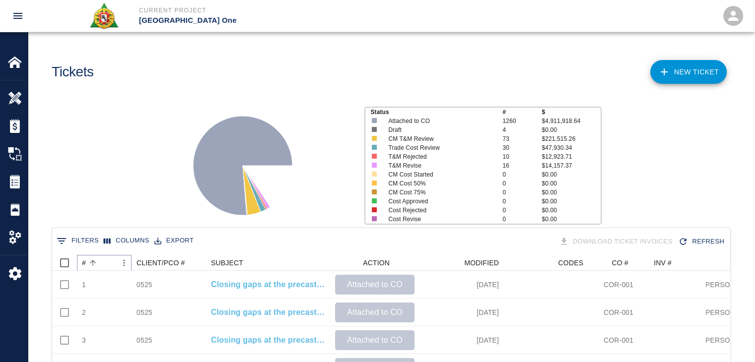
click at [99, 265] on button "Sort" at bounding box center [93, 263] width 14 height 14
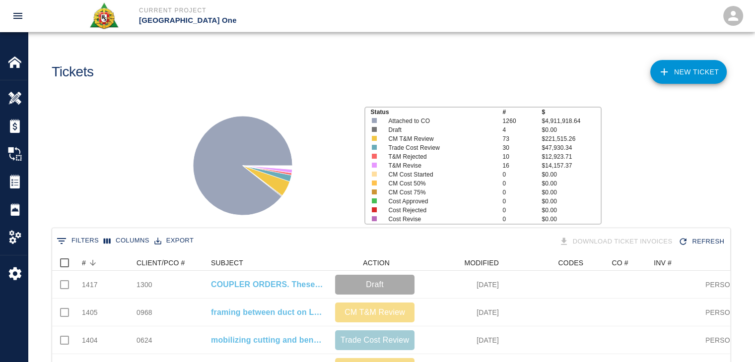
click at [87, 191] on div "Status # $ Attached to CO 1260 $4,911,918.64 Draft 4 $0.00 CM T&M Review 73 $22…" at bounding box center [387, 162] width 735 height 132
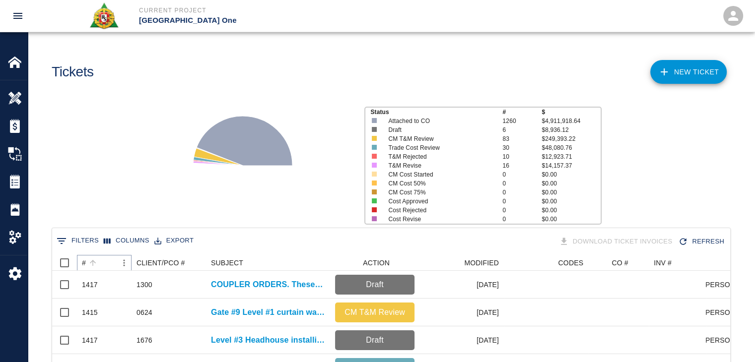
click at [97, 267] on button "Sort" at bounding box center [93, 263] width 14 height 14
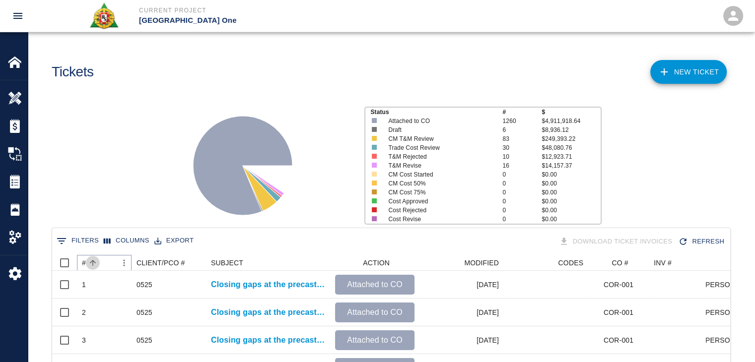
click at [97, 267] on button "Sort" at bounding box center [93, 263] width 14 height 14
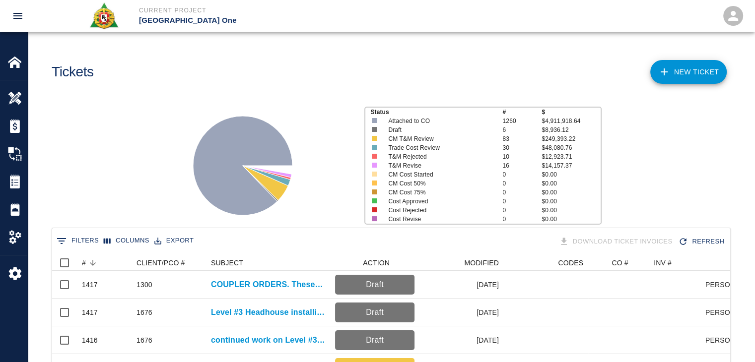
click at [95, 197] on div "Status # $ Attached to CO 1260 $4,911,918.64 Draft 6 $8,936.12 CM T&M Review 83…" at bounding box center [387, 162] width 735 height 132
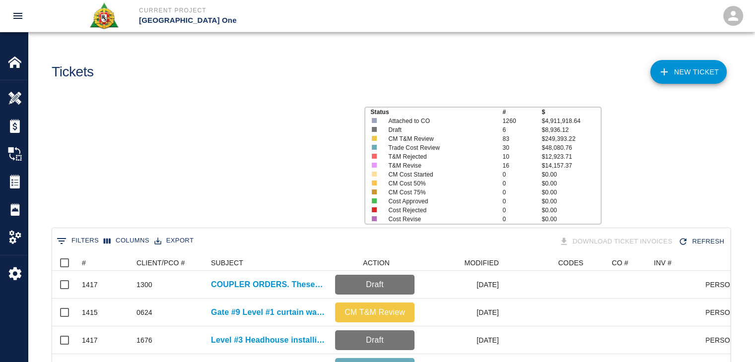
scroll to position [572, 671]
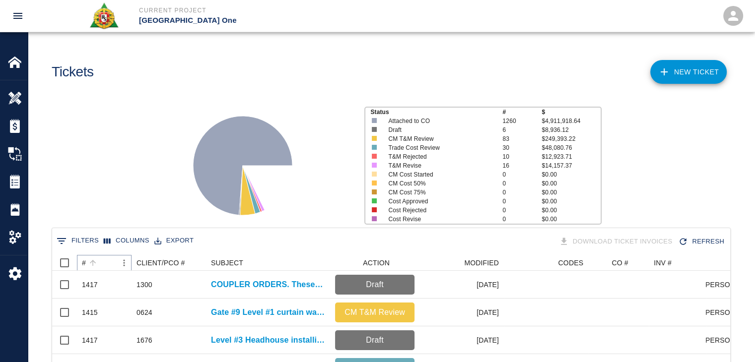
click at [90, 262] on icon "Sort" at bounding box center [92, 263] width 9 height 9
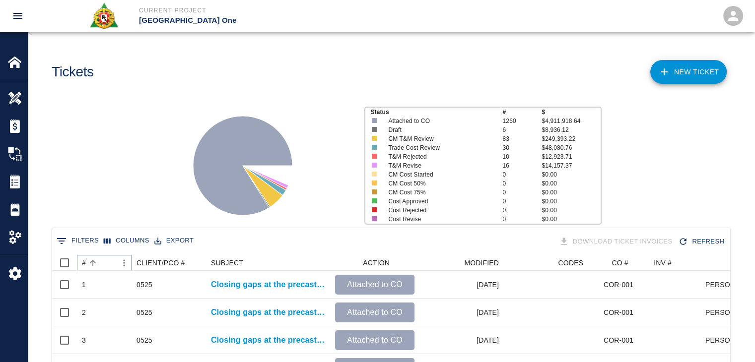
click at [91, 261] on icon "Sort" at bounding box center [92, 263] width 9 height 9
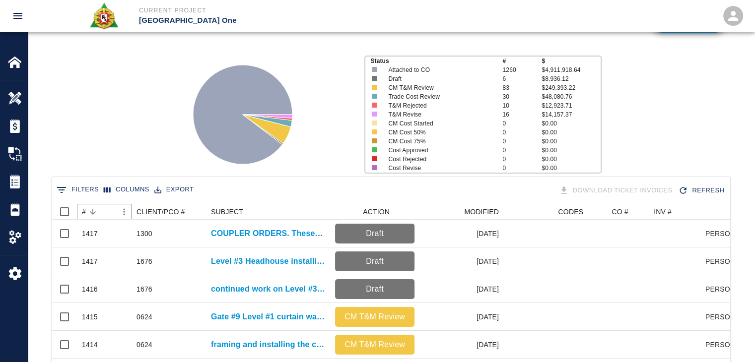
scroll to position [0, 0]
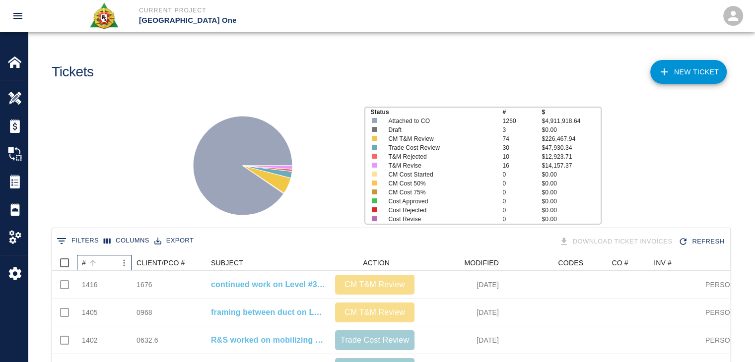
click at [99, 260] on div "#" at bounding box center [99, 263] width 35 height 16
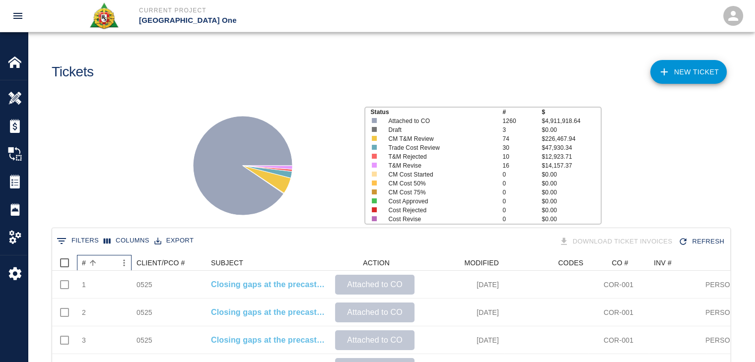
click at [99, 260] on div "#" at bounding box center [99, 263] width 35 height 16
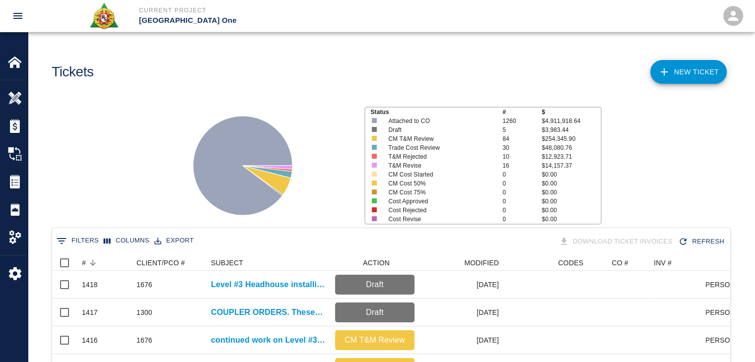
click at [121, 215] on div "Status # $ Attached to CO 1260 $4,911,918.64 Draft 5 $3,983.44 CM T&M Review 84…" at bounding box center [387, 162] width 735 height 132
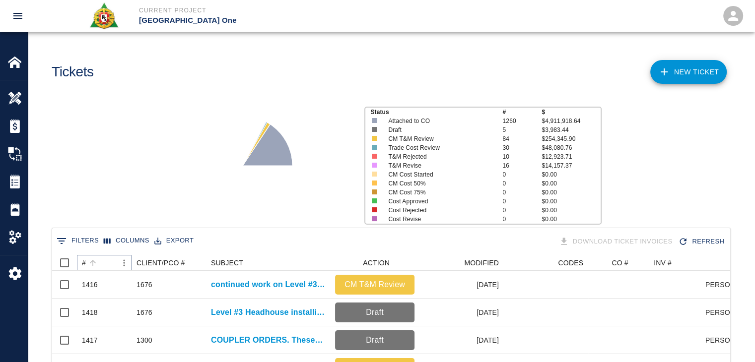
click at [96, 259] on icon "Sort" at bounding box center [92, 263] width 9 height 9
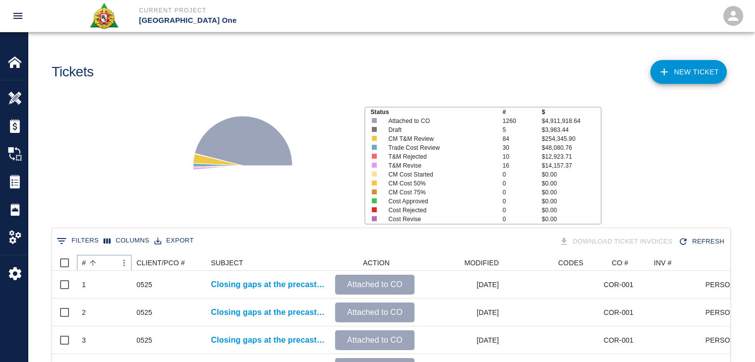
click at [96, 259] on icon "Sort" at bounding box center [92, 263] width 9 height 9
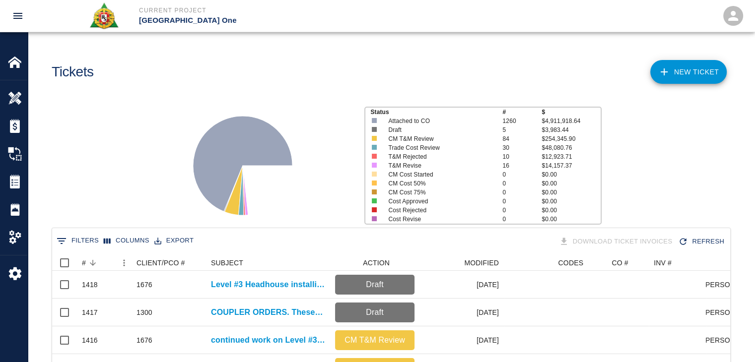
click at [83, 218] on div "Status # $ Attached to CO 1260 $4,911,918.64 Draft 5 $3,983.44 CM T&M Review 84…" at bounding box center [387, 162] width 735 height 132
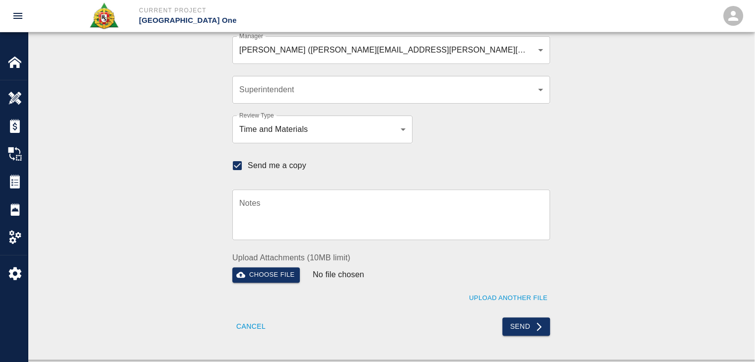
scroll to position [294, 0]
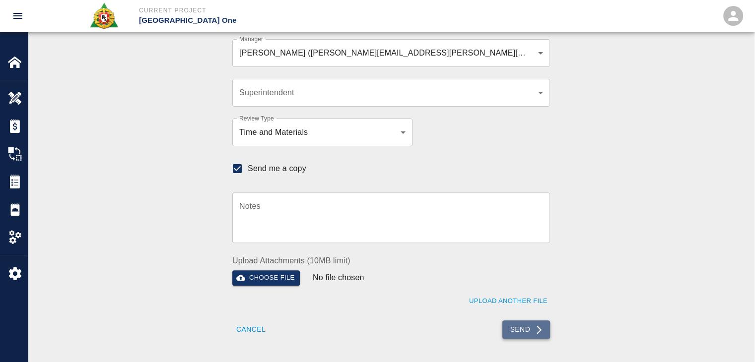
click at [509, 330] on button "Send" at bounding box center [526, 330] width 48 height 18
checkbox input "false"
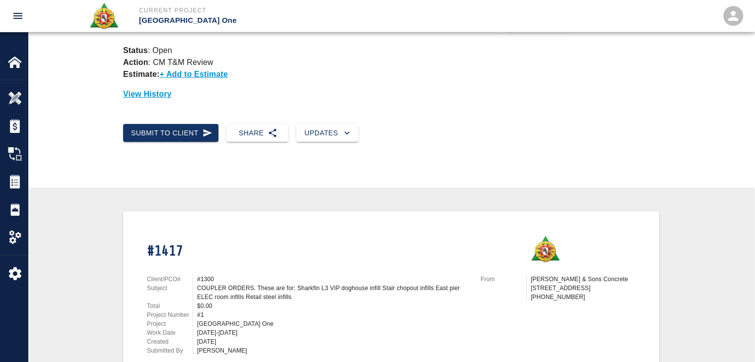
scroll to position [0, 0]
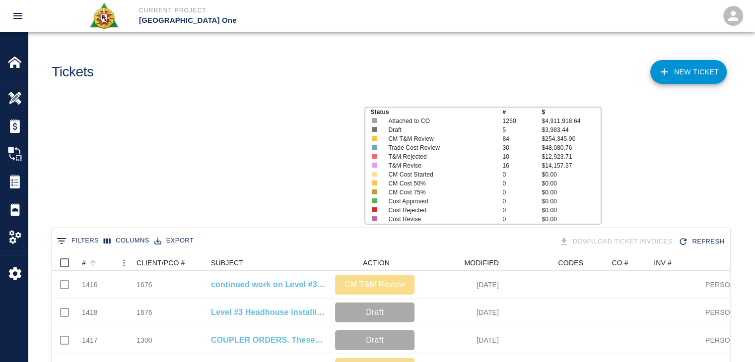
scroll to position [572, 671]
click at [97, 263] on button "Sort" at bounding box center [93, 263] width 14 height 14
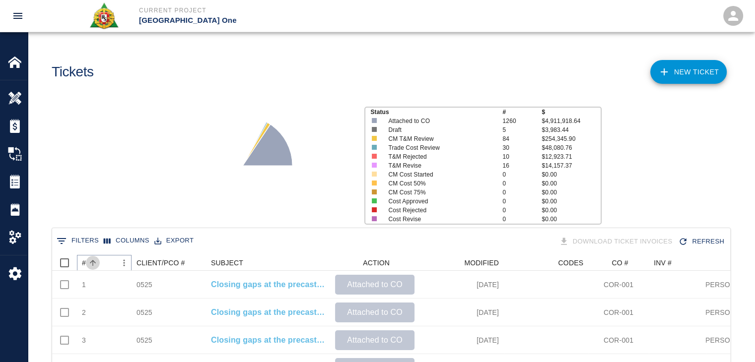
click at [97, 263] on button "Sort" at bounding box center [93, 263] width 14 height 14
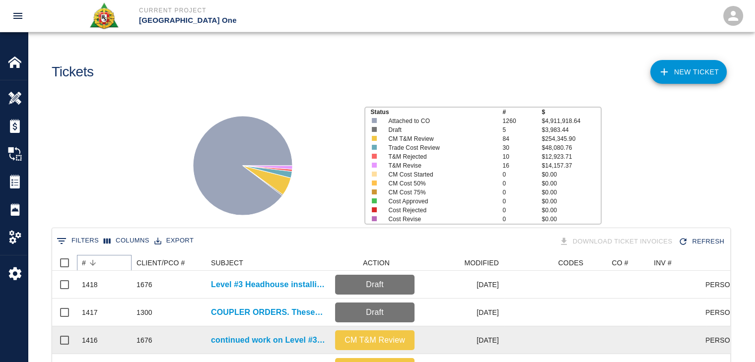
scroll to position [0, 0]
